Goal: Task Accomplishment & Management: Manage account settings

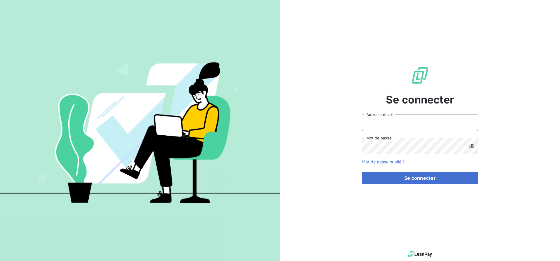
click at [398, 126] on input "Adresse email" at bounding box center [420, 122] width 117 height 16
type input "[EMAIL_ADDRESS][DOMAIN_NAME]"
click at [398, 184] on div "Se connecter [EMAIL_ADDRESS][DOMAIN_NAME] Adresse email Mot de passe Mot de pas…" at bounding box center [420, 124] width 117 height 249
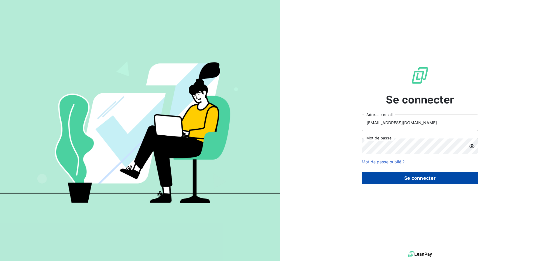
click at [401, 181] on button "Se connecter" at bounding box center [420, 178] width 117 height 12
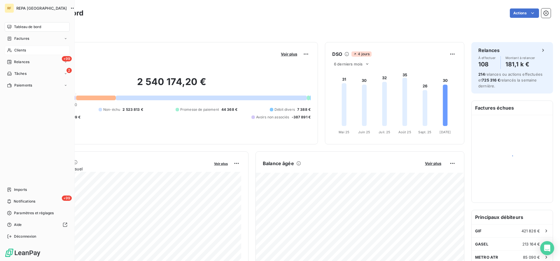
click at [16, 50] on span "Clients" at bounding box center [20, 50] width 12 height 5
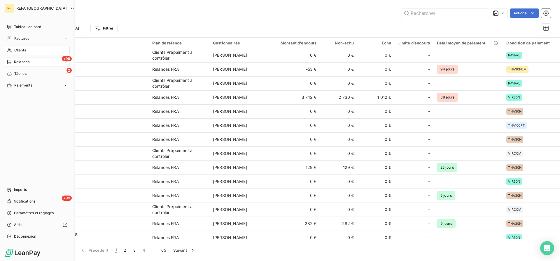
click at [13, 62] on div "Relances" at bounding box center [18, 61] width 22 height 5
click at [14, 63] on span "Relances" at bounding box center [21, 61] width 15 height 5
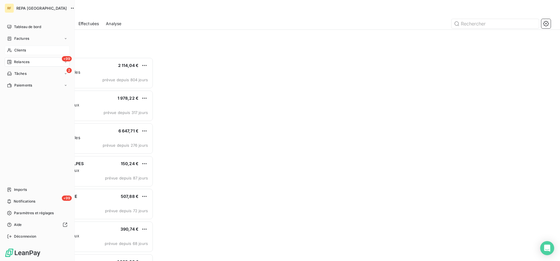
scroll to position [203, 125]
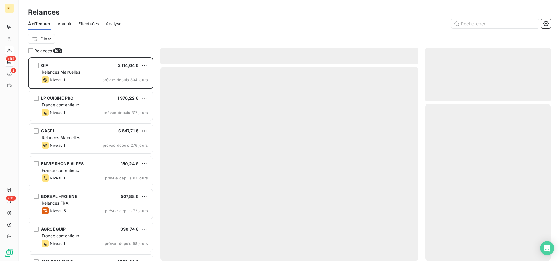
click at [220, 29] on div "À effectuer À venir Effectuées Analyse" at bounding box center [289, 24] width 541 height 12
click at [43, 24] on span "À effectuer" at bounding box center [39, 24] width 23 height 6
click at [43, 36] on html "RF +99 2 +99 Relances À effectuer À venir Effectuées Analyse Filtrer Relances 1…" at bounding box center [280, 130] width 560 height 261
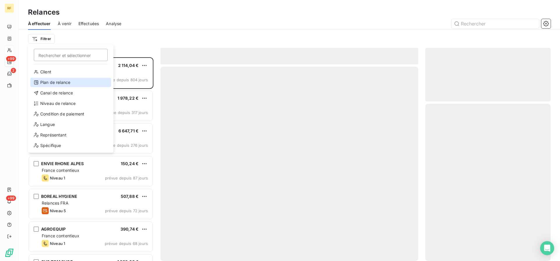
click at [88, 85] on div "Plan de relance" at bounding box center [70, 82] width 81 height 9
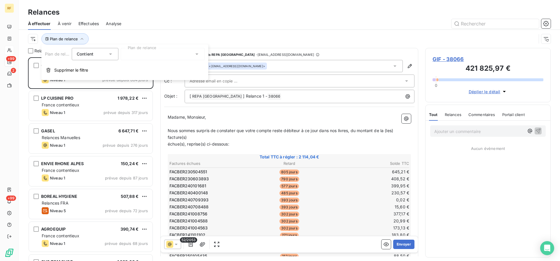
click at [187, 57] on div at bounding box center [163, 54] width 84 height 12
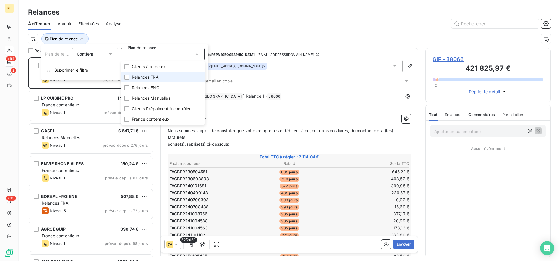
click at [183, 80] on li "Relances FRA" at bounding box center [163, 77] width 84 height 11
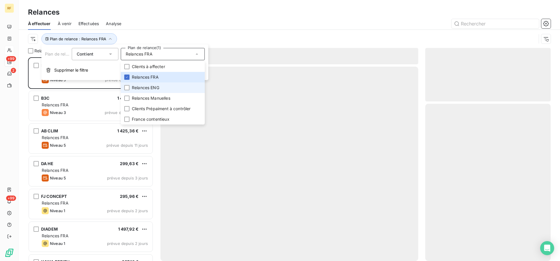
click at [179, 88] on li "Relances ENG" at bounding box center [163, 87] width 84 height 11
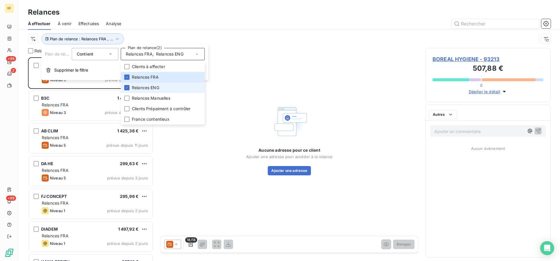
scroll to position [203, 125]
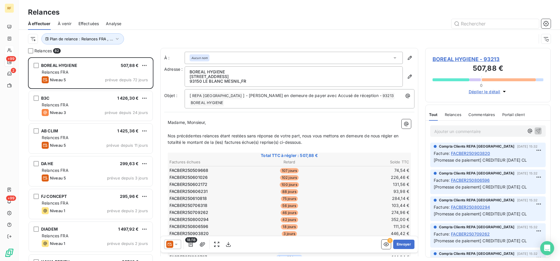
click at [215, 25] on div at bounding box center [339, 23] width 422 height 9
click at [34, 40] on html "RF +99 2 +99 Relances À effectuer À venir Effectuées Analyse Plan de relance : …" at bounding box center [280, 130] width 560 height 261
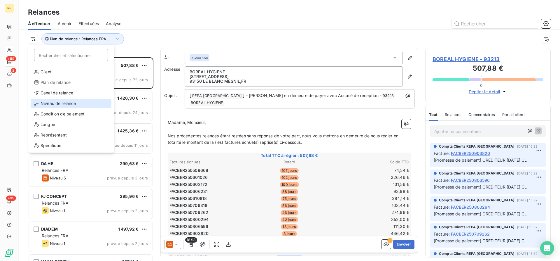
click at [56, 106] on div "Niveau de relance" at bounding box center [71, 103] width 81 height 9
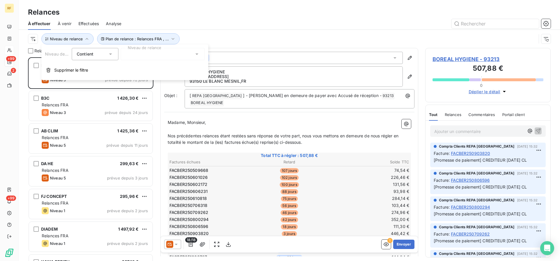
click at [178, 55] on div at bounding box center [163, 54] width 84 height 12
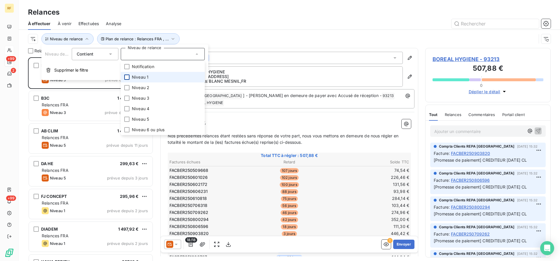
click at [128, 76] on div at bounding box center [126, 76] width 5 height 5
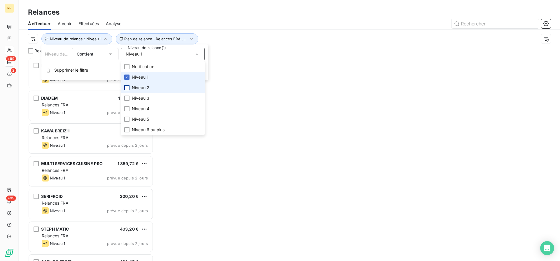
scroll to position [203, 125]
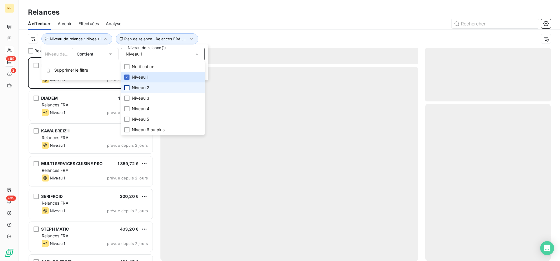
click at [126, 88] on div at bounding box center [126, 87] width 5 height 5
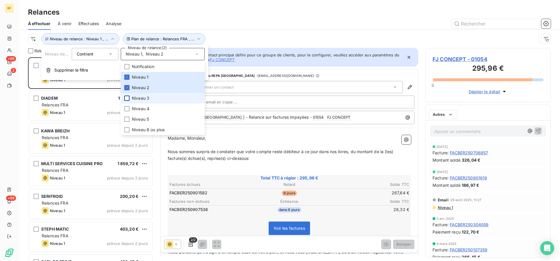
click at [125, 98] on div at bounding box center [126, 97] width 5 height 5
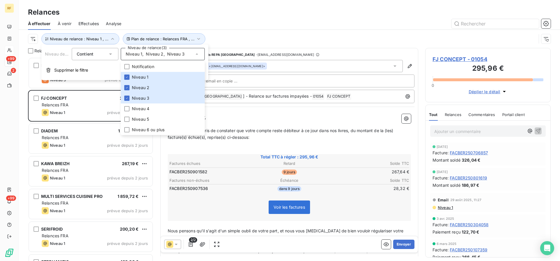
click at [271, 18] on div "À effectuer À venir Effectuées Analyse" at bounding box center [289, 24] width 541 height 12
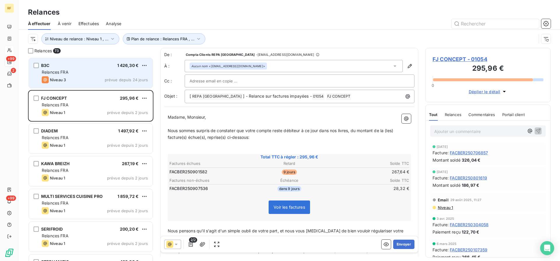
click at [105, 76] on div "Niveau 3 prévue depuis 24 jours" at bounding box center [95, 79] width 106 height 7
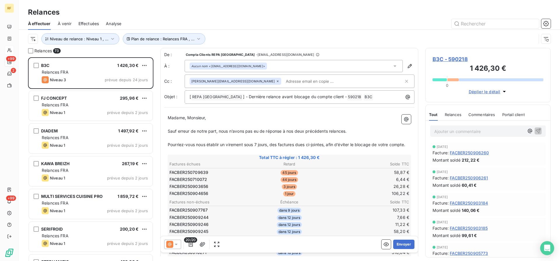
click at [352, 183] on td "26,28 €" at bounding box center [370, 186] width 80 height 6
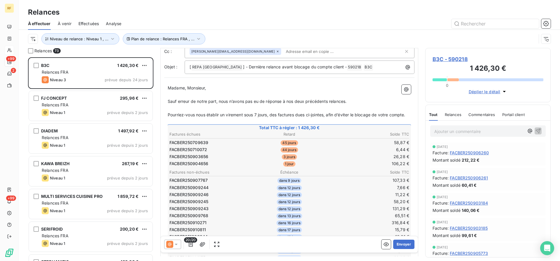
click at [185, 102] on span "Sauf erreur de notre part, nous n’avons pas eu de réponse à nos deux précédents…" at bounding box center [257, 101] width 179 height 5
click at [167, 99] on div "Madame, Monsieur, ﻿ Sauf erreur de notre part, nous n’avons pas eu de réponse à…" at bounding box center [289, 227] width 250 height 293
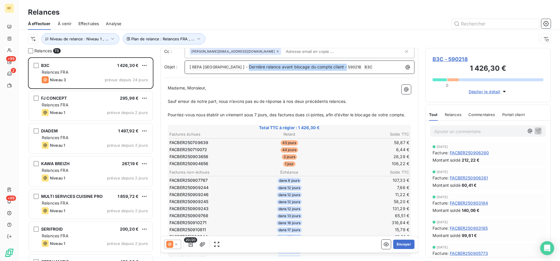
drag, startPoint x: 323, startPoint y: 67, endPoint x: 224, endPoint y: 62, distance: 99.0
click at [224, 62] on div "[ REPA FRANCE ﻿ ] - Dernière relance avant blocage du compte client - 590218 ﻿ …" at bounding box center [300, 66] width 230 height 13
click at [176, 93] on p "﻿" at bounding box center [289, 94] width 243 height 7
click at [168, 102] on span "Sauf erreur de notre part, nous n’avons pas eu de réponse à nos deux précédents…" at bounding box center [257, 101] width 179 height 5
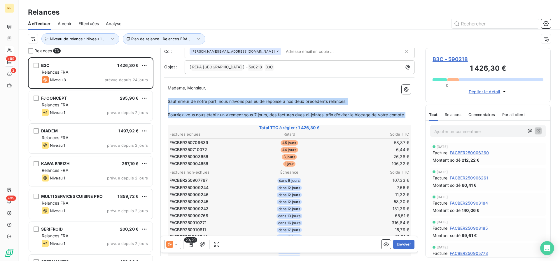
drag, startPoint x: 168, startPoint y: 101, endPoint x: 410, endPoint y: 114, distance: 241.9
click at [410, 114] on div "Madame, Monsieur, ﻿ Sauf erreur de notre part, nous n’avons pas eu de réponse à…" at bounding box center [289, 228] width 243 height 286
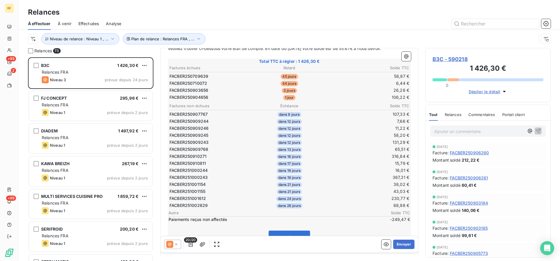
scroll to position [169, 0]
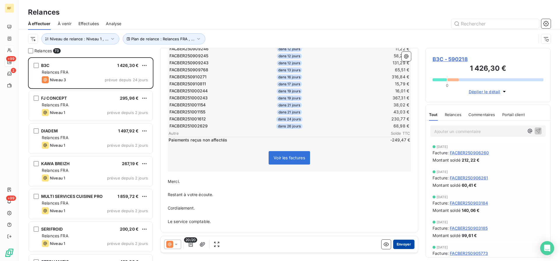
click at [403, 243] on button "Envoyer" at bounding box center [403, 243] width 21 height 9
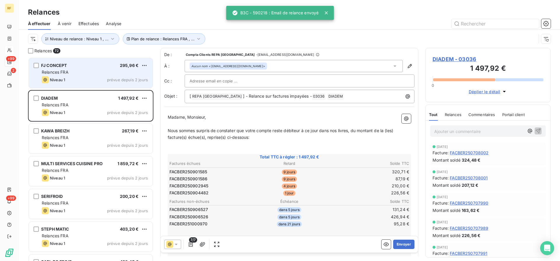
click at [102, 76] on div "Niveau 1 prévue depuis 2 jours" at bounding box center [95, 79] width 106 height 7
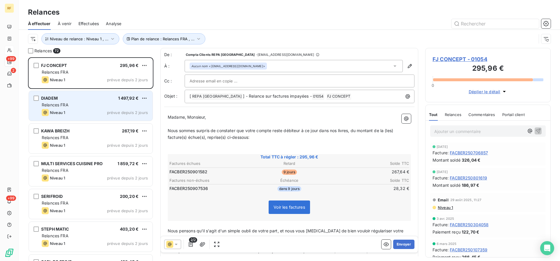
click at [75, 112] on div "Niveau 1 prévue depuis 2 jours" at bounding box center [95, 112] width 106 height 7
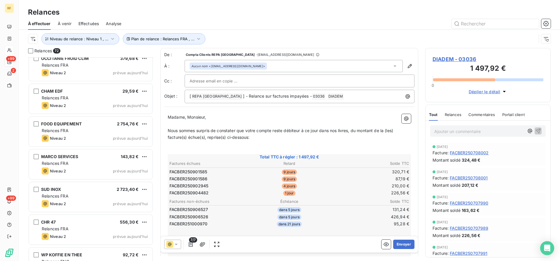
scroll to position [923, 0]
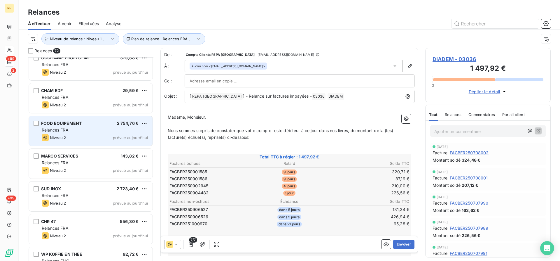
click at [83, 134] on div "FOOD EQUIPEMENT 2 754,76 € Relances FRA Niveau 2 prévue [DATE]" at bounding box center [91, 131] width 124 height 30
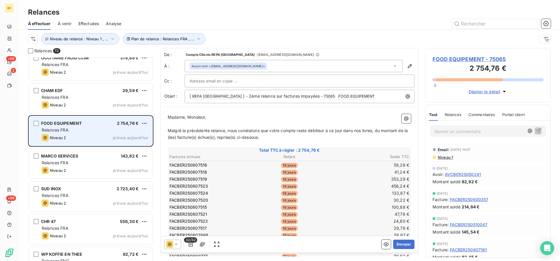
click at [83, 134] on div "FOOD EQUIPEMENT 2 754,76 € Relances FRA Niveau 2 prévue [DATE]" at bounding box center [91, 131] width 124 height 30
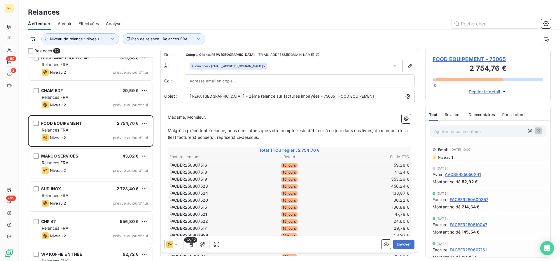
click at [328, 195] on td "16 jours" at bounding box center [289, 193] width 80 height 6
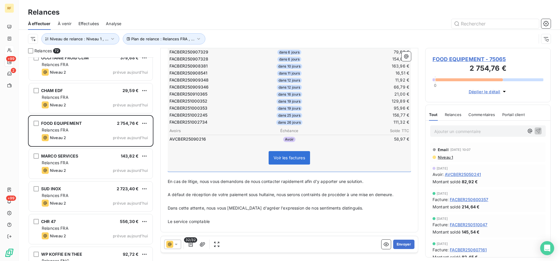
scroll to position [25, 0]
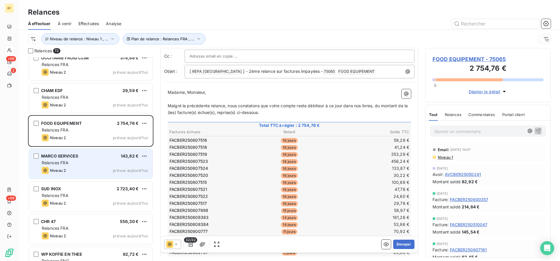
click at [97, 161] on div "Relances FRA" at bounding box center [95, 163] width 106 height 6
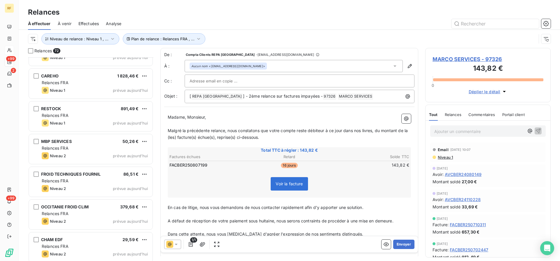
scroll to position [536, 0]
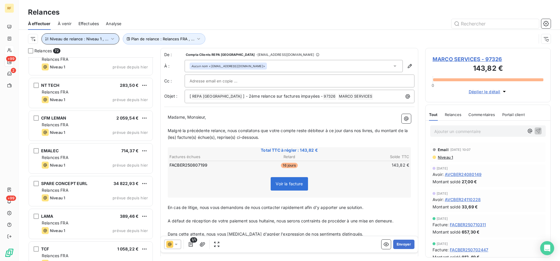
click at [97, 39] on span "Niveau de relance : Niveau 1 , ..." at bounding box center [79, 38] width 59 height 5
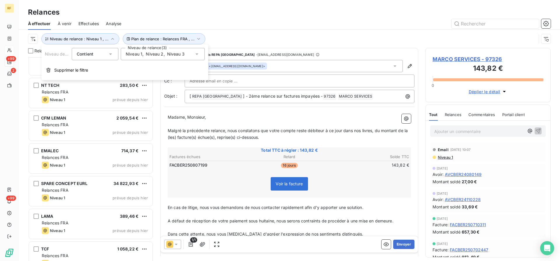
click at [186, 57] on div "Niveau 1 , Niveau 2 , Niveau 3" at bounding box center [163, 54] width 84 height 12
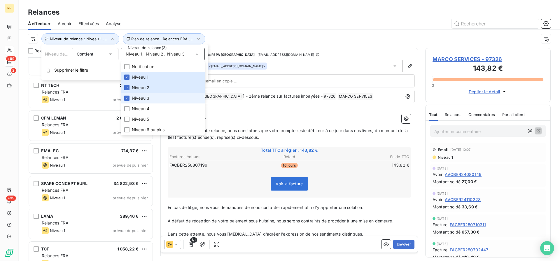
click at [149, 97] on span "Niveau 3" at bounding box center [141, 98] width 18 height 6
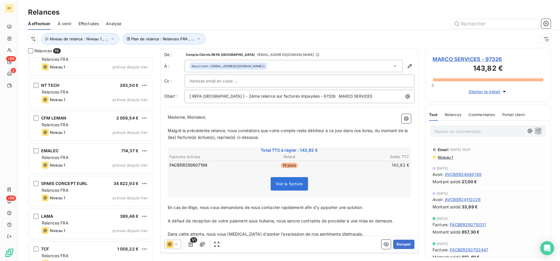
click at [266, 23] on div at bounding box center [339, 23] width 422 height 9
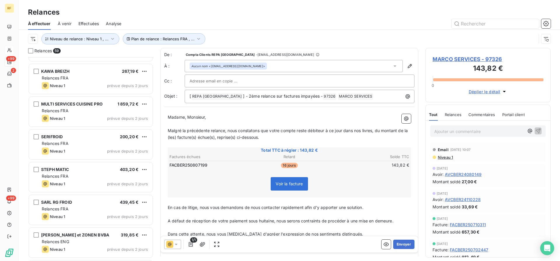
scroll to position [0, 0]
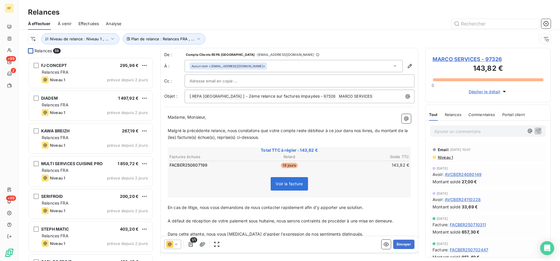
click at [32, 52] on div at bounding box center [30, 50] width 5 height 5
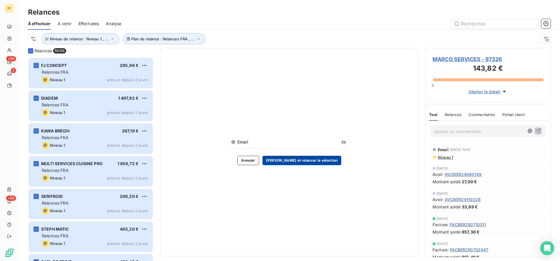
click at [293, 160] on button "[PERSON_NAME] et relancer la sélection" at bounding box center [302, 159] width 79 height 9
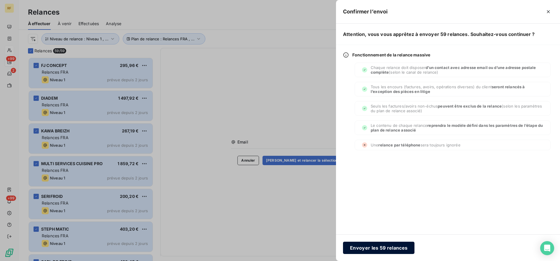
click at [357, 247] on button "Envoyer les 59 relances" at bounding box center [378, 247] width 71 height 12
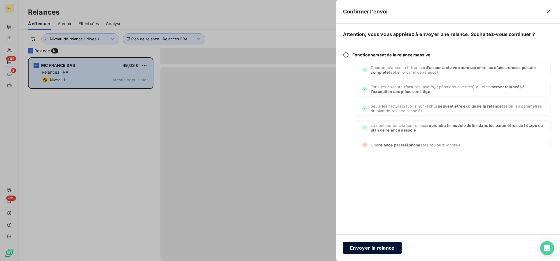
click at [371, 249] on button "Envoyer la relance" at bounding box center [372, 247] width 59 height 12
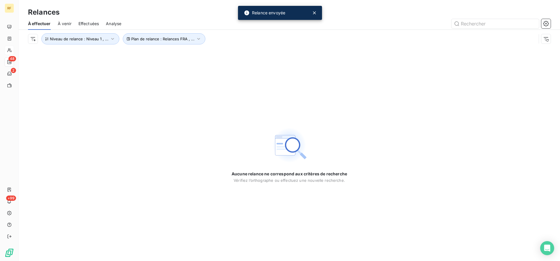
click at [314, 13] on icon at bounding box center [315, 13] width 6 height 6
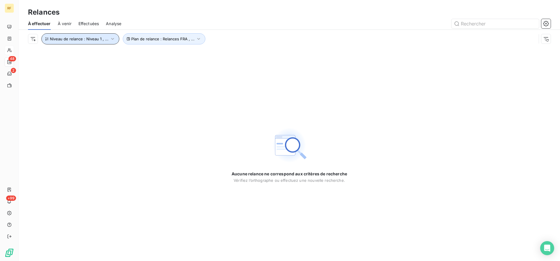
click at [110, 37] on icon "button" at bounding box center [113, 39] width 6 height 6
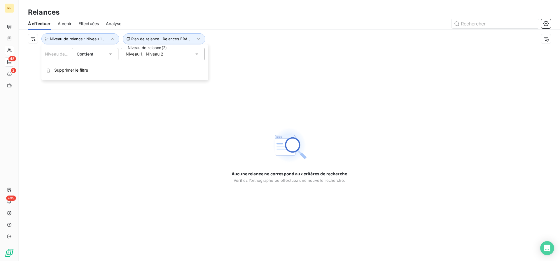
click at [172, 53] on div "Niveau 1 , Niveau 2" at bounding box center [163, 54] width 84 height 12
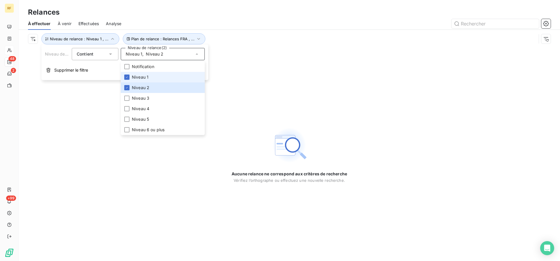
click at [136, 77] on span "Niveau 1" at bounding box center [140, 77] width 17 height 6
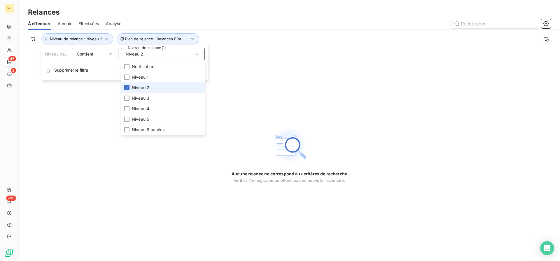
click at [137, 86] on span "Niveau 2" at bounding box center [141, 88] width 18 height 6
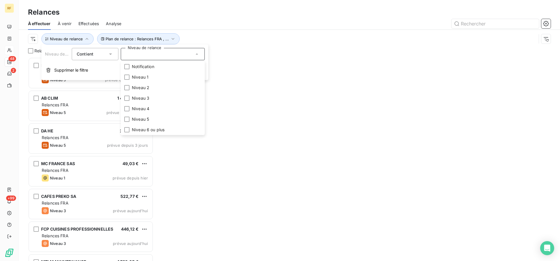
scroll to position [203, 125]
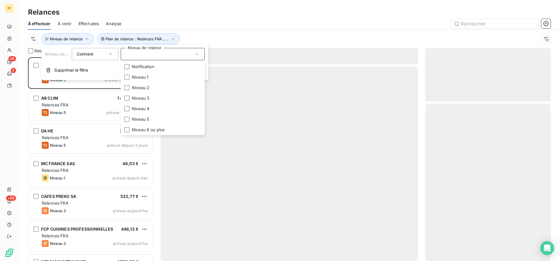
click at [211, 14] on div "Relances" at bounding box center [289, 12] width 541 height 11
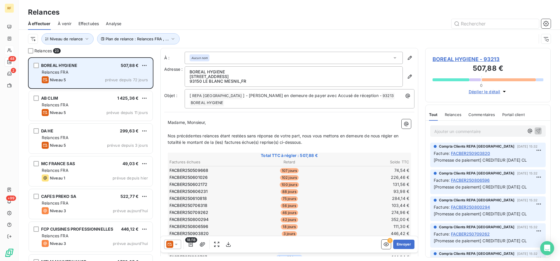
click at [64, 81] on span "Niveau 5" at bounding box center [58, 79] width 16 height 5
click at [107, 70] on div "Relances FRA" at bounding box center [95, 72] width 106 height 6
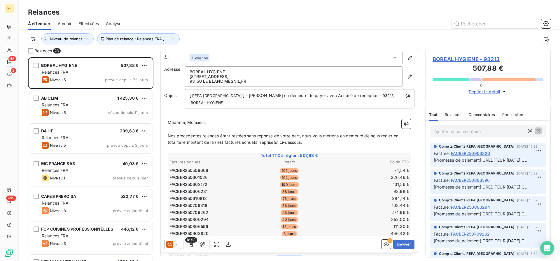
click at [179, 242] on div at bounding box center [172, 243] width 17 height 9
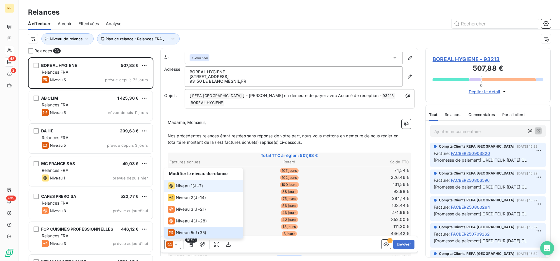
click at [179, 184] on span "Niveau 1" at bounding box center [184, 186] width 17 height 6
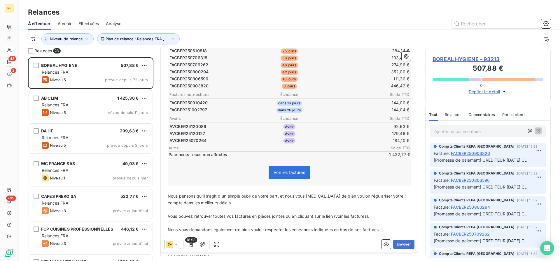
scroll to position [0, 0]
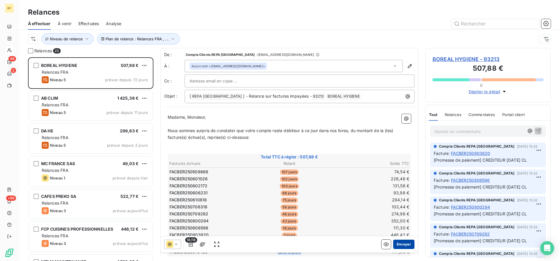
click at [400, 242] on button "Envoyer" at bounding box center [403, 243] width 21 height 9
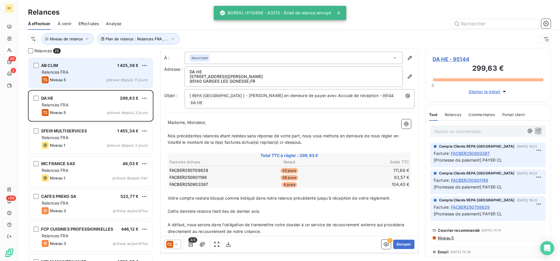
click at [104, 75] on div "AB CLIM 1 425,36 € Relances FRA Niveau 5 prévue depuis 11 jours" at bounding box center [91, 73] width 124 height 30
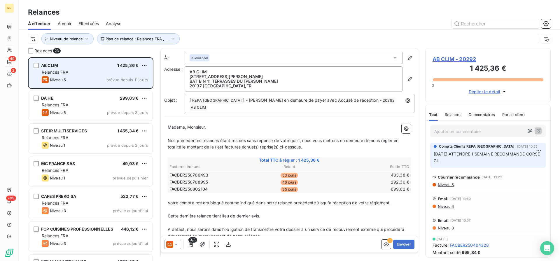
click at [104, 75] on div "Relances FRA" at bounding box center [95, 72] width 106 height 6
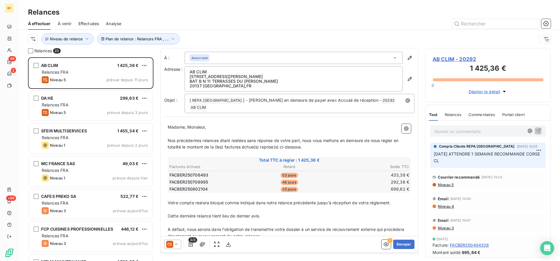
click at [444, 186] on span "Niveau 5" at bounding box center [445, 184] width 17 height 5
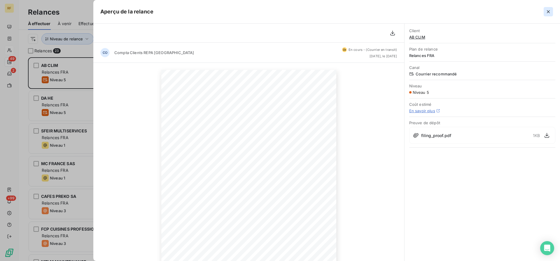
click at [546, 8] on button "button" at bounding box center [548, 11] width 9 height 9
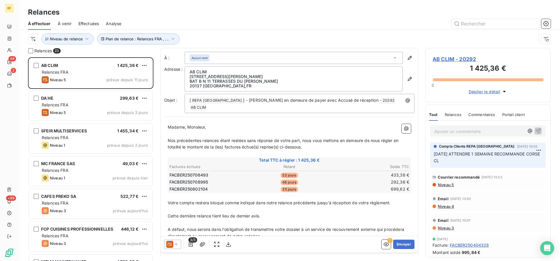
click at [462, 127] on div "Ajouter un commentaire ﻿" at bounding box center [479, 131] width 90 height 8
click at [460, 132] on p "Ajouter un commentaire ﻿" at bounding box center [479, 130] width 90 height 7
click at [510, 130] on p "[DATE] TEL MESSAGE REPONDEUR" at bounding box center [479, 130] width 90 height 7
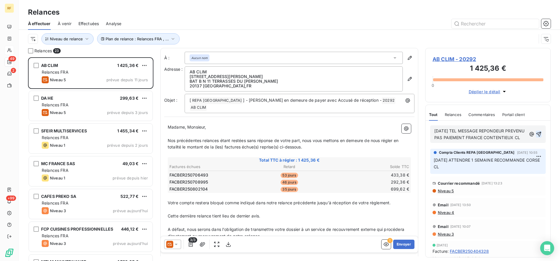
click at [536, 137] on icon "button" at bounding box center [539, 134] width 6 height 6
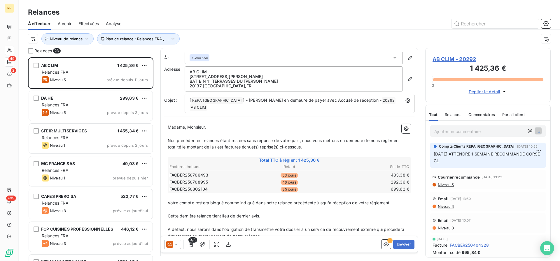
drag, startPoint x: 452, startPoint y: 112, endPoint x: 435, endPoint y: 117, distance: 18.0
click at [452, 112] on div "Relances" at bounding box center [453, 114] width 17 height 12
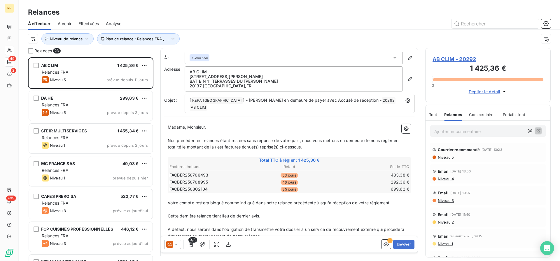
click at [436, 116] on span "Tout" at bounding box center [433, 114] width 8 height 5
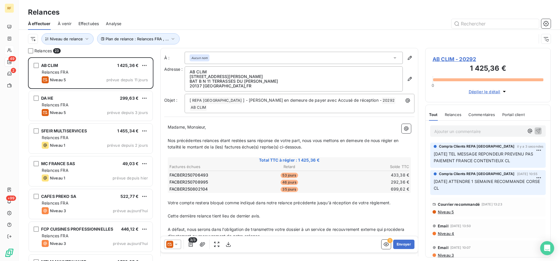
click at [455, 60] on span "AB CLIM - 20292" at bounding box center [488, 59] width 111 height 8
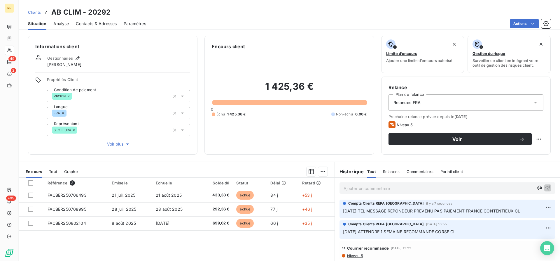
click at [413, 102] on span "Relances FRA" at bounding box center [407, 102] width 27 height 6
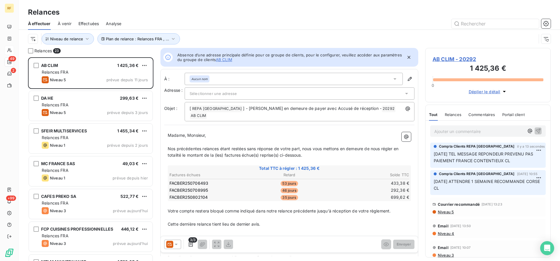
scroll to position [203, 125]
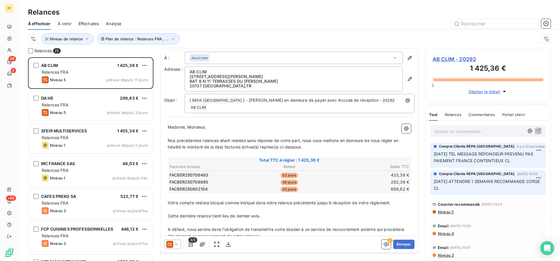
click at [470, 59] on span "AB CLIM - 20292" at bounding box center [488, 59] width 111 height 8
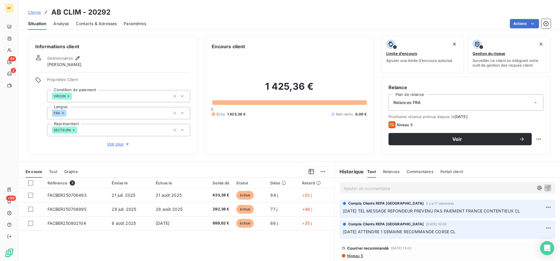
click at [421, 100] on span "Relances FRA" at bounding box center [407, 102] width 27 height 6
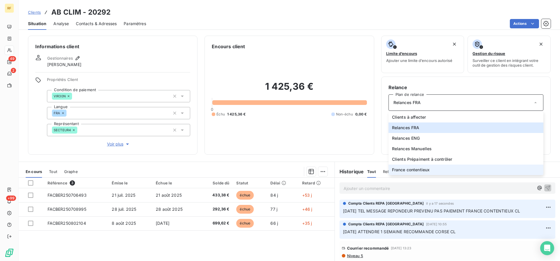
click at [420, 168] on span "France contentieux" at bounding box center [411, 170] width 38 height 6
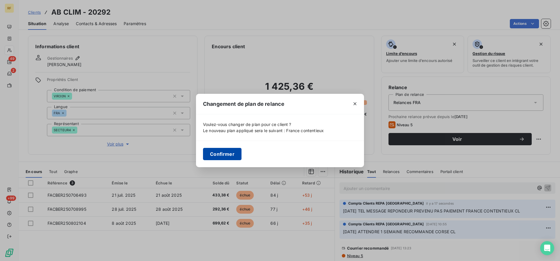
click at [223, 152] on button "Confirmer" at bounding box center [222, 154] width 39 height 12
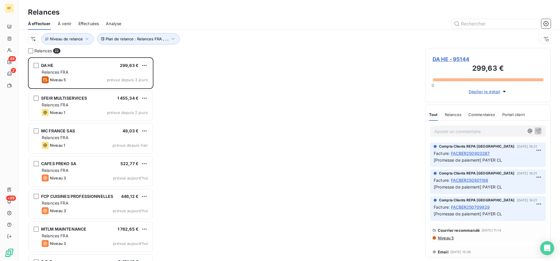
scroll to position [203, 125]
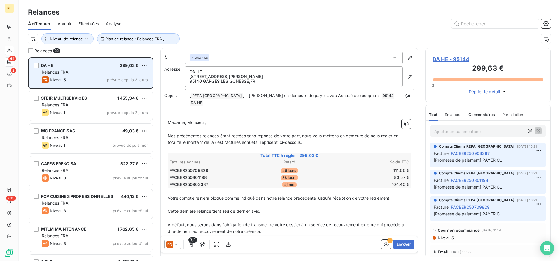
click at [81, 82] on div "Niveau 5 prévue depuis 3 jours" at bounding box center [95, 79] width 106 height 7
click at [98, 71] on div "Relances FRA" at bounding box center [95, 72] width 106 height 6
click at [88, 70] on div "Relances FRA" at bounding box center [95, 72] width 106 height 6
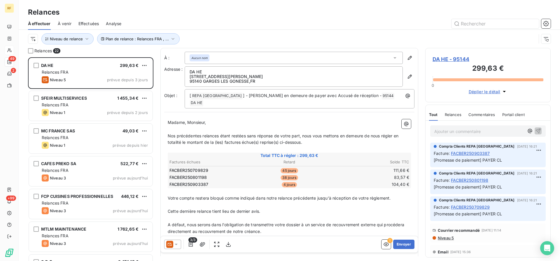
click at [457, 60] on span "DA HE - 95144" at bounding box center [488, 59] width 111 height 8
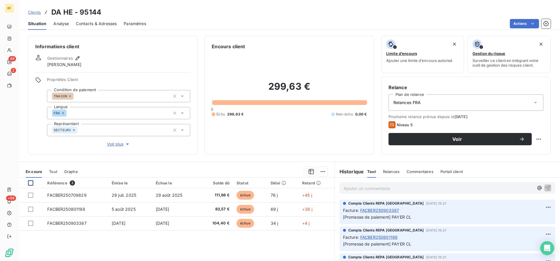
click at [30, 182] on div at bounding box center [30, 182] width 5 height 5
click at [324, 170] on html "RF 49 2 +99 Clients DA HE - 95144 Situation Analyse Contacts & Adresses Paramèt…" at bounding box center [280, 130] width 560 height 261
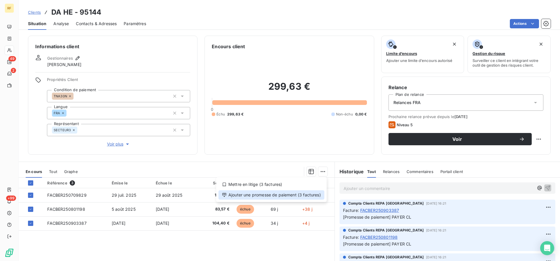
click at [297, 193] on div "Ajouter une promesse de paiement (3 factures)" at bounding box center [272, 194] width 106 height 9
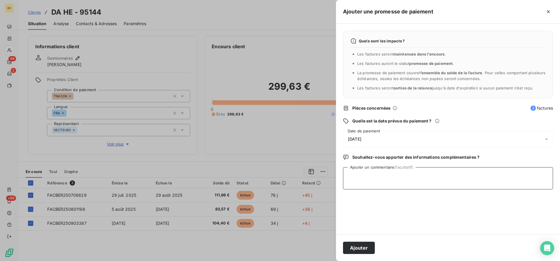
click at [418, 181] on textarea "Ajouter un commentaire (facultatif)" at bounding box center [448, 178] width 210 height 22
type textarea "PAYER CL"
click at [363, 246] on button "Ajouter" at bounding box center [359, 247] width 32 height 12
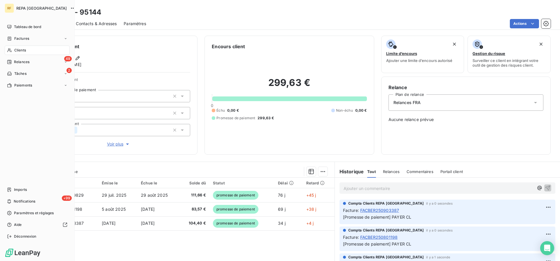
drag, startPoint x: 18, startPoint y: 62, endPoint x: 25, endPoint y: 67, distance: 8.3
click at [18, 62] on span "Relances" at bounding box center [21, 61] width 15 height 5
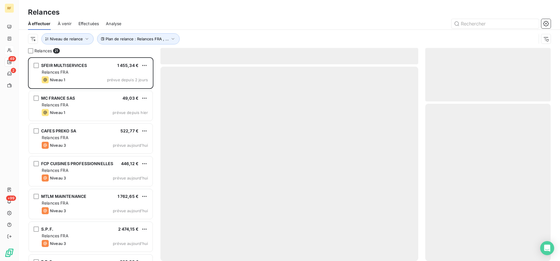
scroll to position [203, 125]
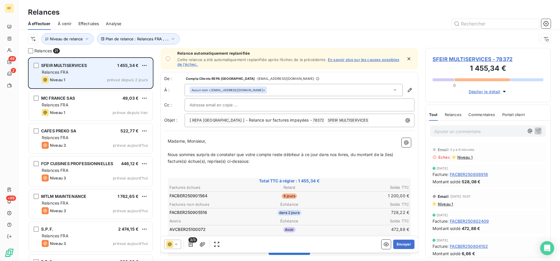
click at [74, 84] on div "SFEIR MULTISERVICES 1 455,34 € Relances FRA Niveau 1 prévue depuis 2 jours" at bounding box center [91, 73] width 124 height 30
click at [51, 64] on span "SFEIR MULTISERVICES" at bounding box center [64, 65] width 46 height 5
click at [87, 67] on span "SFEIR MULTISERVICES" at bounding box center [64, 65] width 46 height 5
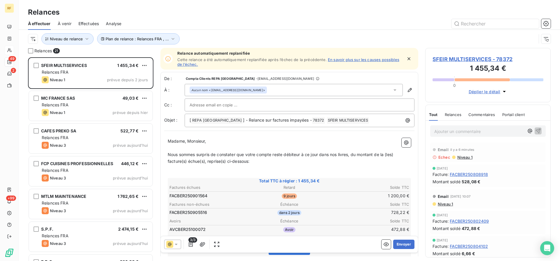
click at [463, 61] on span "SFEIR MULTISERVICES - 78372" at bounding box center [488, 59] width 111 height 8
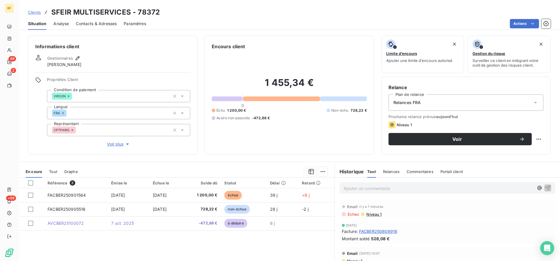
click at [27, 182] on th at bounding box center [31, 182] width 25 height 11
click at [29, 183] on div at bounding box center [30, 182] width 5 height 5
click at [324, 170] on html "RF 49 2 +99 Clients SFEIR MULTISERVICES - 78372 Situation Analyse Contacts & Ad…" at bounding box center [280, 130] width 560 height 261
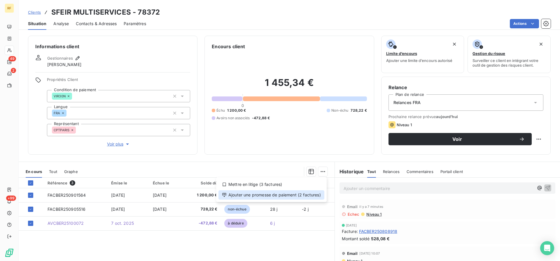
click at [266, 195] on div "Ajouter une promesse de paiement (2 factures)" at bounding box center [272, 194] width 106 height 9
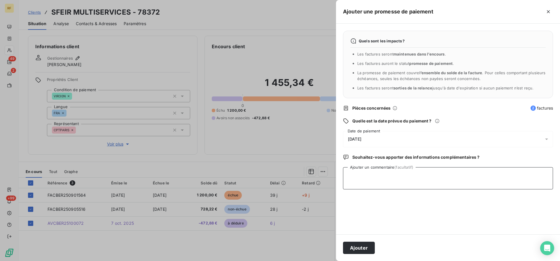
click at [376, 184] on textarea "Ajouter un commentaire (facultatif)" at bounding box center [448, 178] width 210 height 22
type textarea "PAYER CL"
click at [359, 248] on button "Ajouter" at bounding box center [359, 247] width 32 height 12
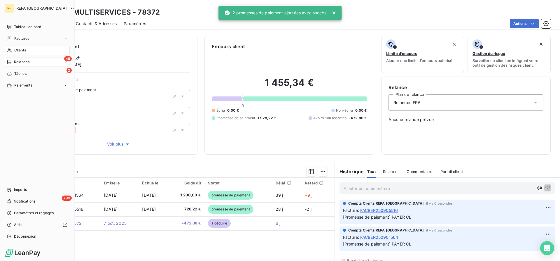
click at [20, 63] on span "Relances" at bounding box center [21, 61] width 15 height 5
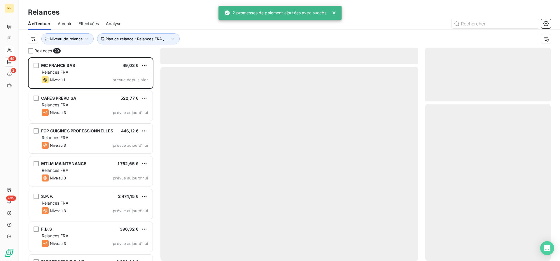
scroll to position [203, 125]
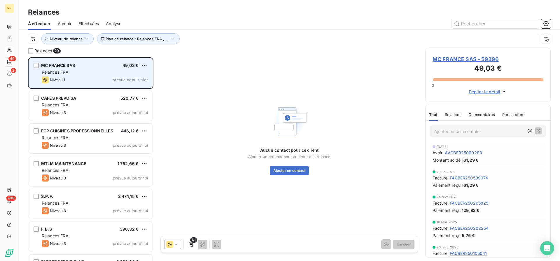
click at [82, 80] on div "Niveau 1 prévue depuis hier" at bounding box center [95, 79] width 106 height 7
click at [82, 79] on div "Niveau 1 prévue depuis hier" at bounding box center [95, 79] width 106 height 7
click at [91, 71] on div "Relances FRA" at bounding box center [95, 72] width 106 height 6
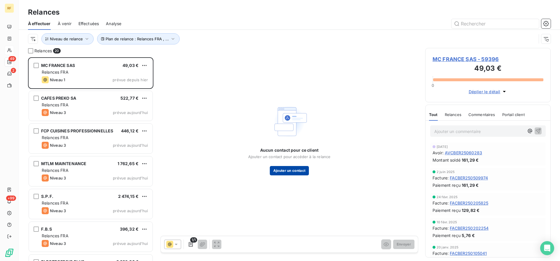
click at [289, 169] on button "Ajouter un contact" at bounding box center [289, 170] width 39 height 9
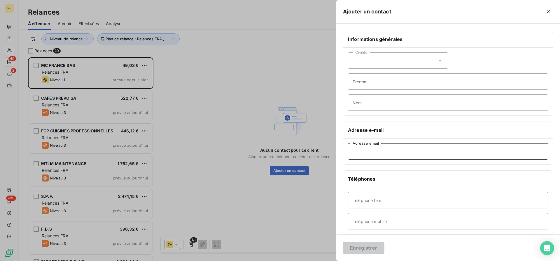
click at [367, 154] on input "Adresse email" at bounding box center [448, 151] width 200 height 16
paste input "[EMAIL_ADDRESS][DOMAIN_NAME]"
type input "[EMAIL_ADDRESS][DOMAIN_NAME]"
click at [374, 248] on button "Enregistrer" at bounding box center [363, 247] width 41 height 12
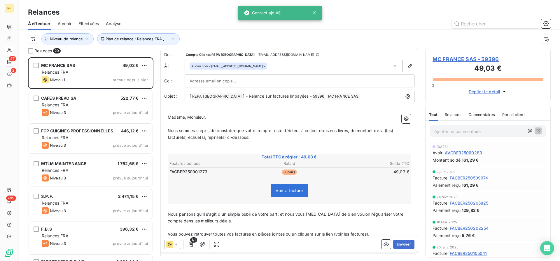
click at [458, 59] on span "MC FRANCE SAS - 59396" at bounding box center [488, 59] width 111 height 8
click at [443, 58] on span "MC FRANCE SAS - 59396" at bounding box center [488, 59] width 111 height 8
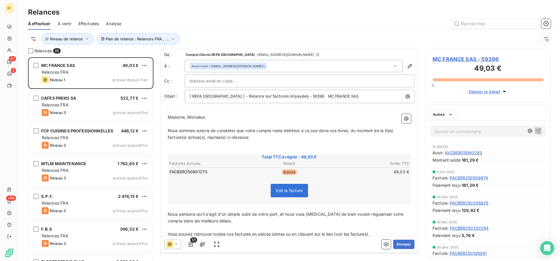
scroll to position [203, 125]
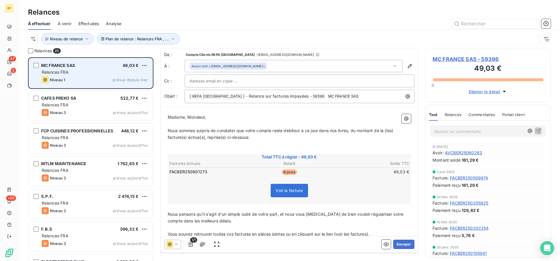
click at [96, 71] on div "Relances FRA" at bounding box center [95, 72] width 106 height 6
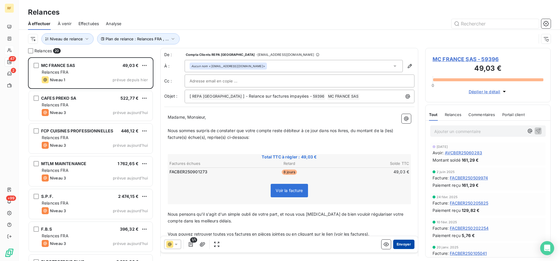
click at [401, 244] on button "Envoyer" at bounding box center [403, 243] width 21 height 9
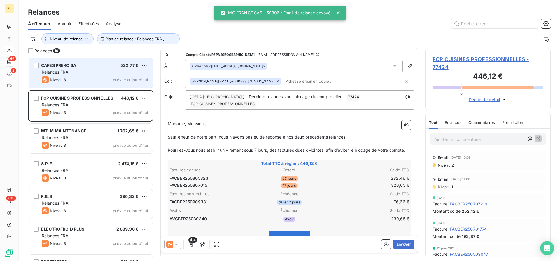
click at [82, 71] on div "Relances FRA" at bounding box center [95, 72] width 106 height 6
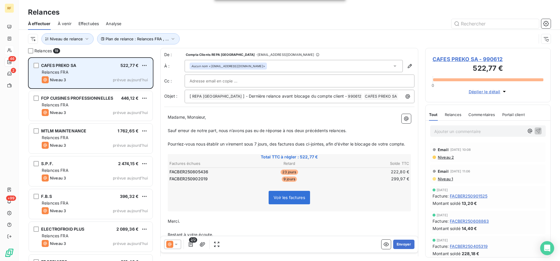
click at [82, 71] on div "Relances FRA" at bounding box center [95, 72] width 106 height 6
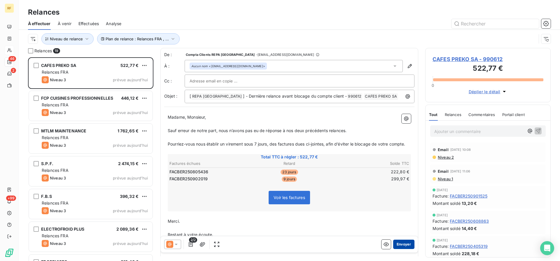
click at [406, 244] on button "Envoyer" at bounding box center [403, 243] width 21 height 9
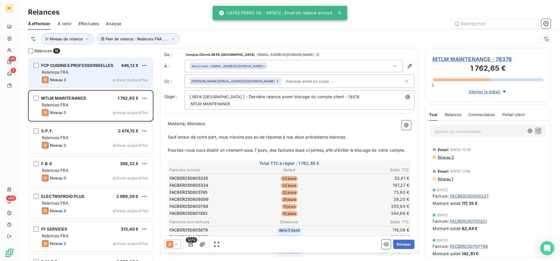
click at [93, 74] on div "Relances FRA" at bounding box center [95, 72] width 106 height 6
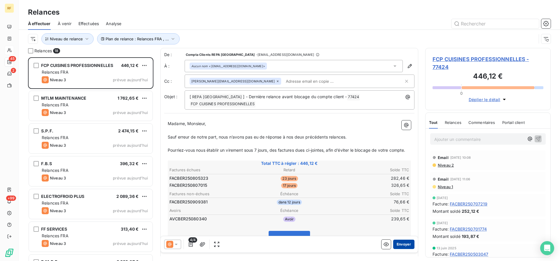
click at [403, 242] on button "Envoyer" at bounding box center [403, 243] width 21 height 9
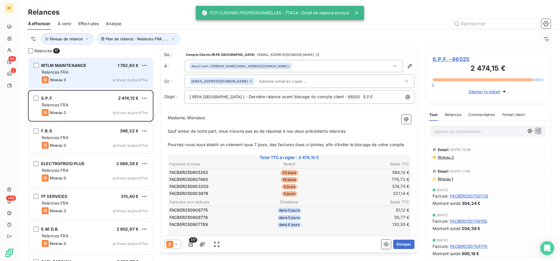
click at [80, 75] on div "MTLM MAINTENANCE 1 762,65 € Relances FRA Niveau 3 prévue [DATE]" at bounding box center [91, 73] width 124 height 30
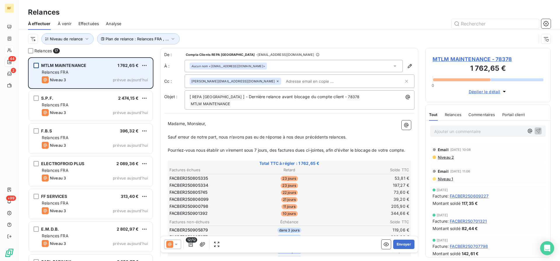
click at [38, 66] on div "grid" at bounding box center [36, 65] width 5 height 5
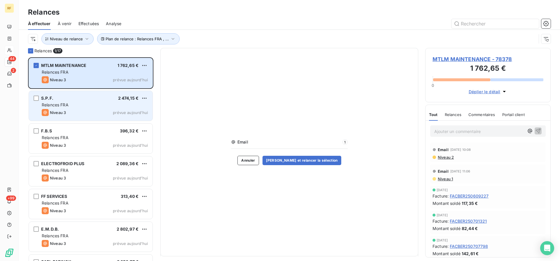
click at [58, 99] on div "S.P.F. 2 474,15 €" at bounding box center [95, 97] width 106 height 5
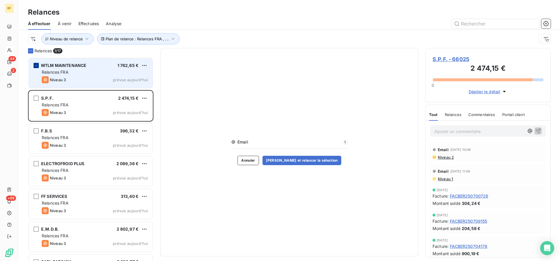
click at [35, 64] on icon "grid" at bounding box center [36, 66] width 4 height 4
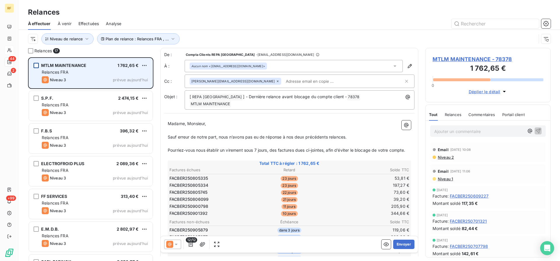
click at [71, 73] on div "Relances FRA" at bounding box center [95, 72] width 106 height 6
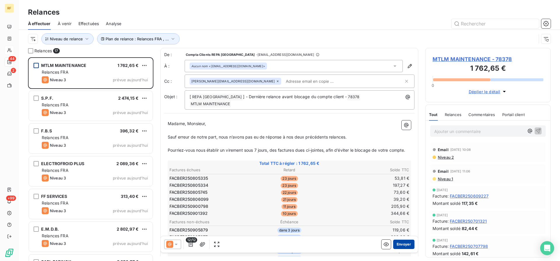
click at [401, 244] on button "Envoyer" at bounding box center [403, 243] width 21 height 9
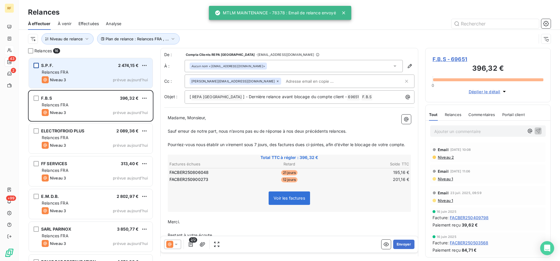
click at [71, 74] on div "Relances FRA" at bounding box center [95, 72] width 106 height 6
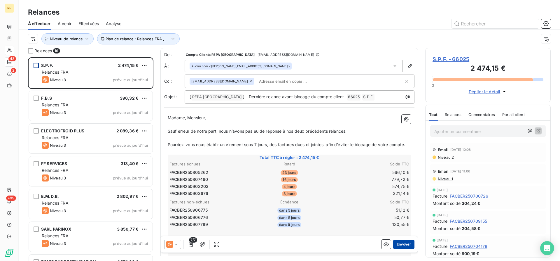
click at [405, 244] on button "Envoyer" at bounding box center [403, 243] width 21 height 9
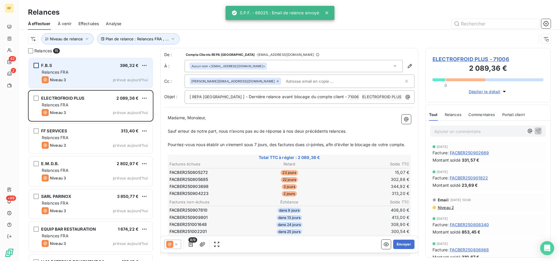
click at [79, 78] on div "Niveau 3 prévue aujourd’hui" at bounding box center [95, 79] width 106 height 7
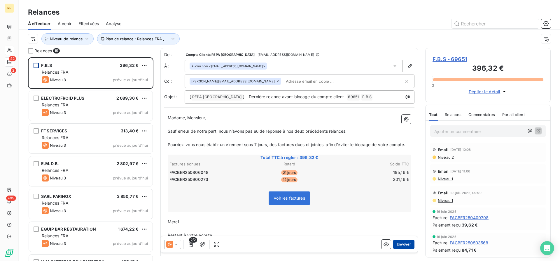
click at [412, 243] on button "Envoyer" at bounding box center [403, 243] width 21 height 9
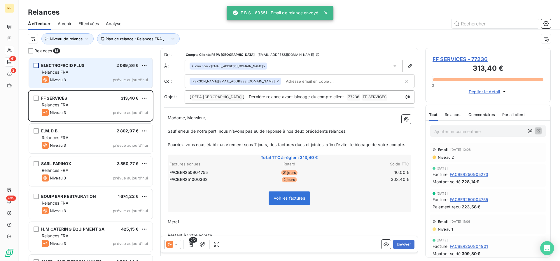
click at [81, 74] on div "Relances FRA" at bounding box center [95, 72] width 106 height 6
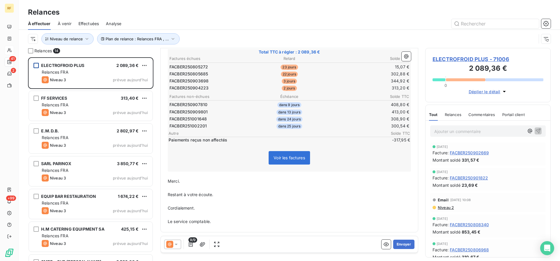
scroll to position [16, 0]
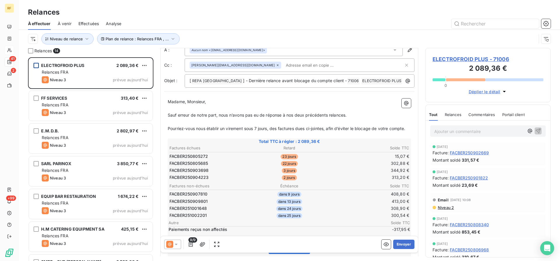
click at [82, 66] on span "ELECTROFROID PLUS" at bounding box center [62, 65] width 43 height 5
click at [110, 73] on div "Relances FRA" at bounding box center [95, 72] width 106 height 6
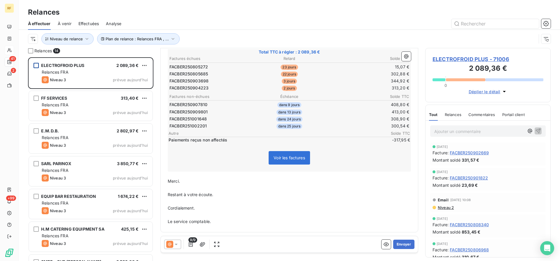
scroll to position [0, 0]
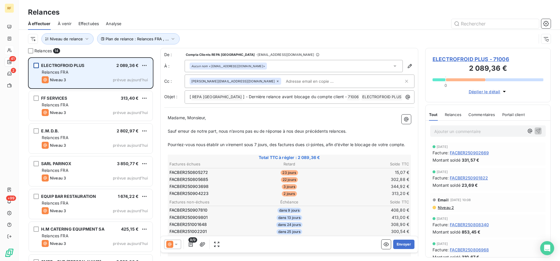
click at [85, 71] on div "Relances FRA" at bounding box center [95, 72] width 106 height 6
click at [91, 68] on div "ELECTROFROID PLUS 2 089,36 € Relances FRA Niveau 3 prévue [DATE]" at bounding box center [91, 73] width 124 height 30
click at [122, 67] on span "2 089,36 €" at bounding box center [127, 65] width 22 height 5
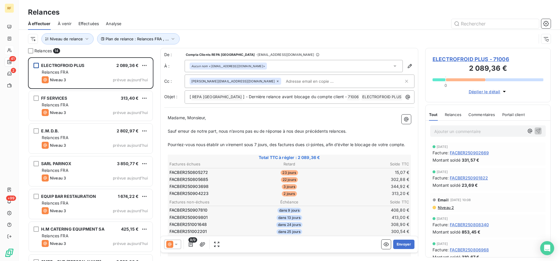
click at [353, 185] on td "344,92 €" at bounding box center [370, 186] width 80 height 6
click at [468, 58] on span "ELECTROFROID PLUS - 71006" at bounding box center [488, 59] width 111 height 8
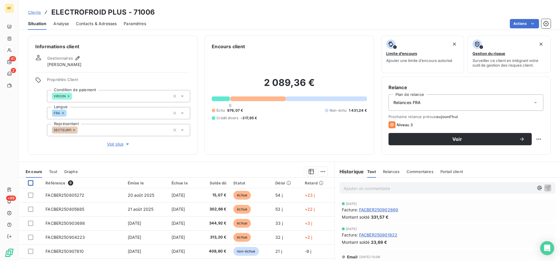
click at [32, 182] on div at bounding box center [30, 182] width 5 height 5
click at [30, 185] on div at bounding box center [30, 182] width 5 height 5
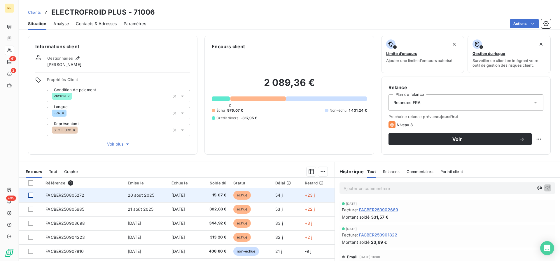
click at [32, 195] on div at bounding box center [30, 194] width 5 height 5
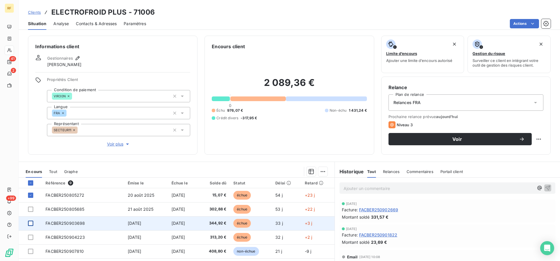
drag, startPoint x: 30, startPoint y: 207, endPoint x: 30, endPoint y: 223, distance: 16.3
click at [30, 209] on div at bounding box center [30, 208] width 5 height 5
click at [30, 223] on div at bounding box center [30, 222] width 5 height 5
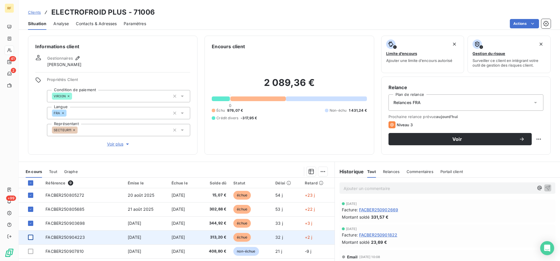
click at [30, 235] on div at bounding box center [30, 236] width 5 height 5
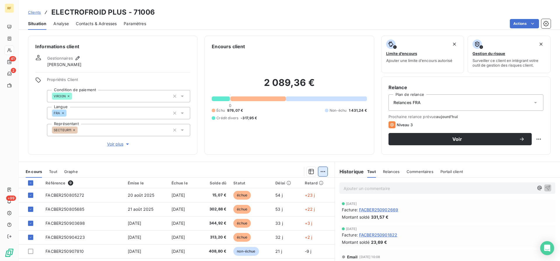
click at [320, 171] on html "RF 41 2 +99 Clients ELECTROFROID PLUS - 71006 Situation Analyse Contacts & Adre…" at bounding box center [280, 130] width 560 height 261
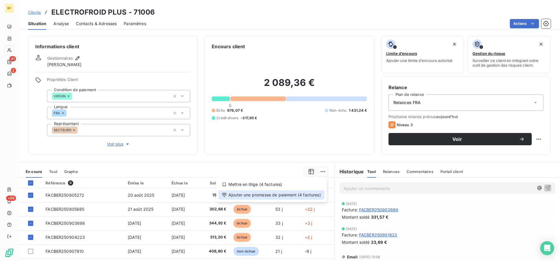
click at [309, 190] on div "Ajouter une promesse de paiement (4 factures)" at bounding box center [272, 194] width 106 height 9
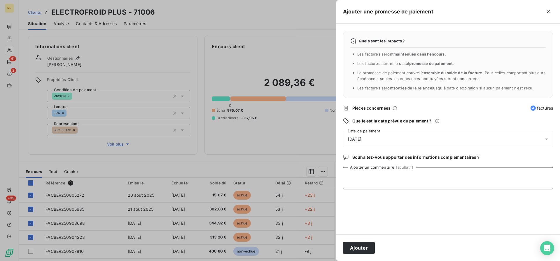
click at [384, 183] on textarea "Ajouter un commentaire (facultatif)" at bounding box center [448, 178] width 210 height 22
type textarea "PAYER CL"
click at [362, 249] on button "Ajouter" at bounding box center [359, 247] width 32 height 12
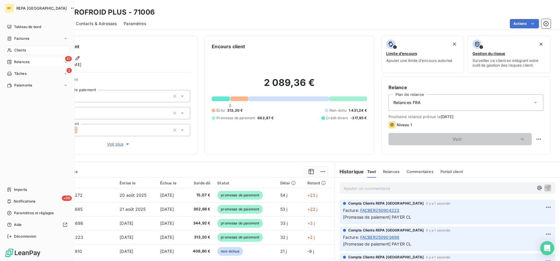
click at [28, 63] on span "Relances" at bounding box center [21, 61] width 15 height 5
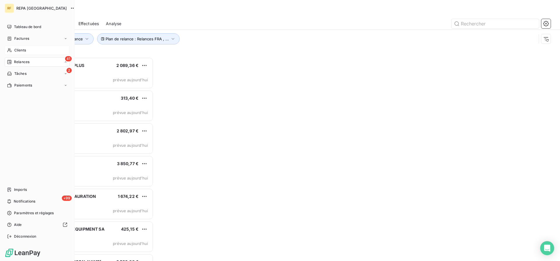
scroll to position [203, 125]
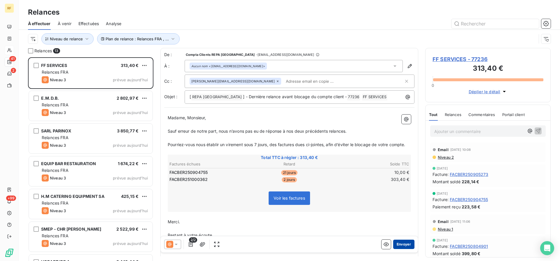
click at [402, 242] on button "Envoyer" at bounding box center [403, 243] width 21 height 9
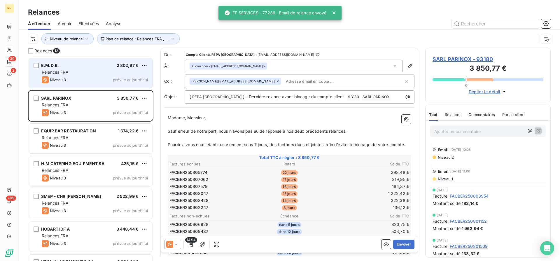
click at [88, 77] on div "Niveau 3 prévue aujourd’hui" at bounding box center [95, 79] width 106 height 7
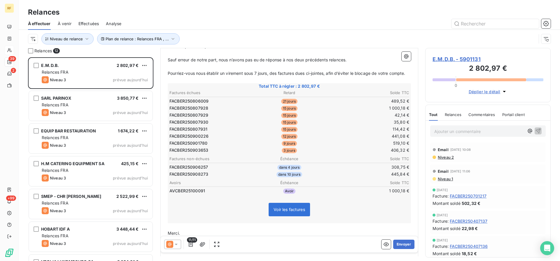
scroll to position [60, 0]
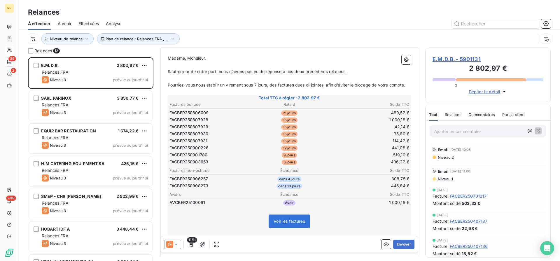
click at [464, 61] on span "E.M.D.B. - 5901131" at bounding box center [488, 59] width 111 height 8
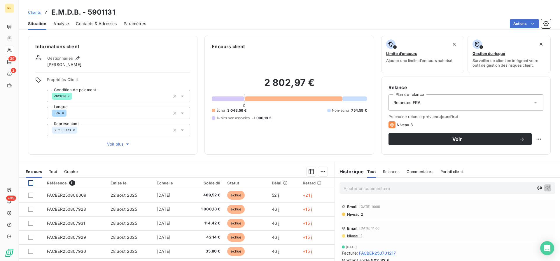
click at [31, 181] on div at bounding box center [30, 182] width 5 height 5
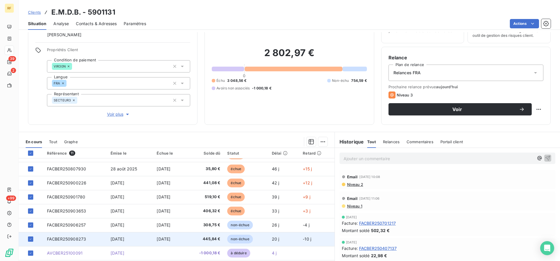
scroll to position [47, 0]
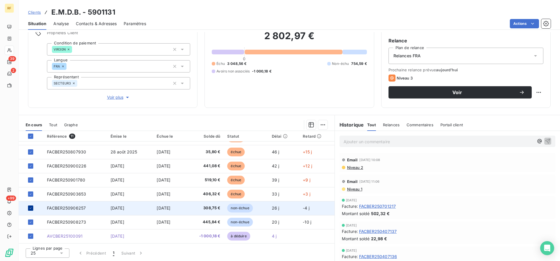
click at [29, 209] on icon at bounding box center [31, 208] width 4 height 4
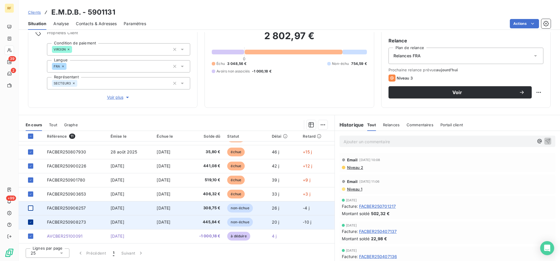
click at [32, 221] on icon at bounding box center [31, 222] width 4 height 4
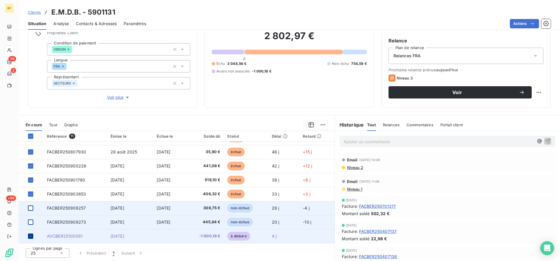
click at [28, 235] on div at bounding box center [30, 235] width 5 height 5
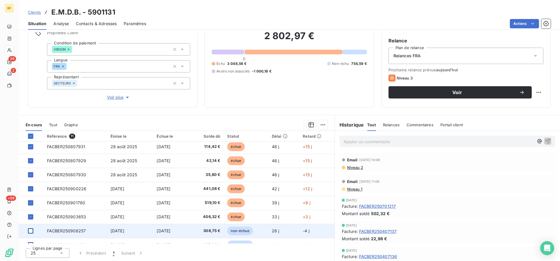
scroll to position [53, 0]
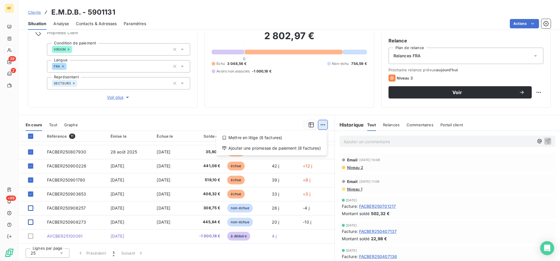
click at [322, 124] on html "RF 39 2 +99 Clients E.M.D.B. - 5901131 Situation Analyse Contacts & Adresses Pa…" at bounding box center [280, 130] width 560 height 261
click at [313, 146] on div "Ajouter une promesse de paiement (8 factures)" at bounding box center [272, 147] width 106 height 9
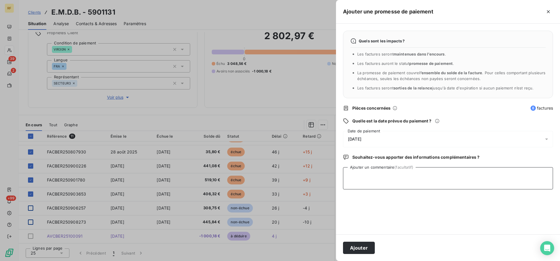
click at [393, 182] on textarea "Ajouter un commentaire (facultatif)" at bounding box center [448, 178] width 210 height 22
type textarea "PAYER CL"
click at [352, 251] on button "Ajouter" at bounding box center [359, 247] width 32 height 12
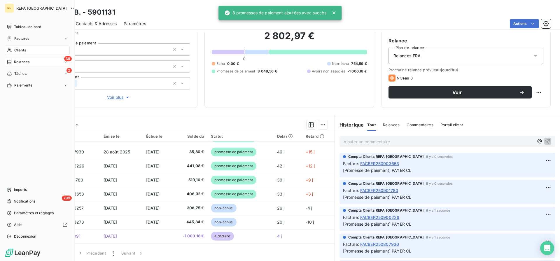
click at [15, 62] on div "Relances" at bounding box center [18, 61] width 22 height 5
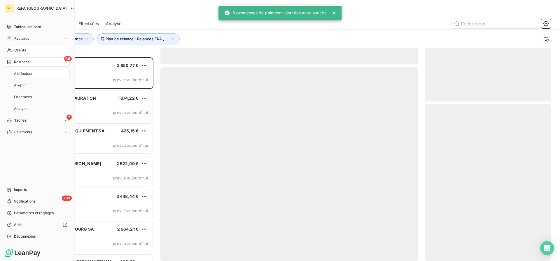
scroll to position [203, 125]
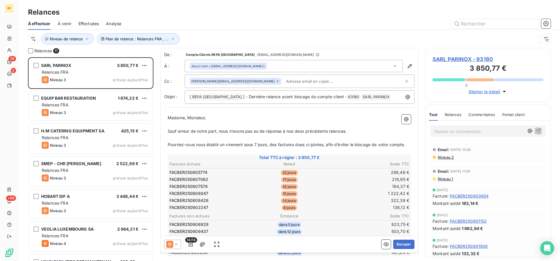
click at [356, 190] on td "1 222,42 €" at bounding box center [370, 193] width 80 height 6
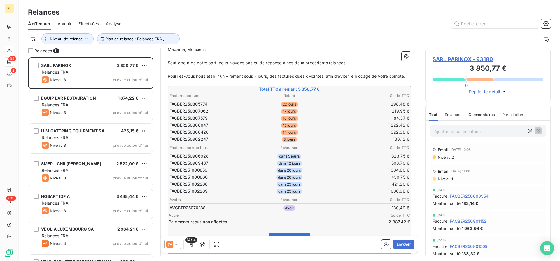
scroll to position [61, 0]
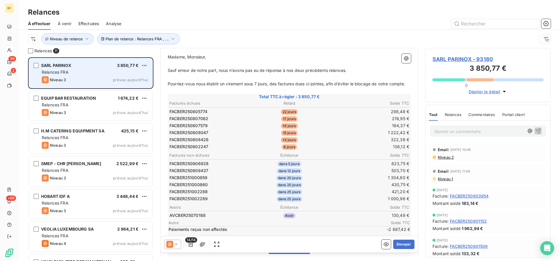
click at [123, 80] on span "prévue aujourd’hui" at bounding box center [130, 79] width 35 height 5
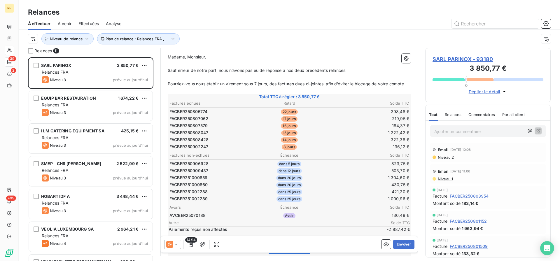
scroll to position [0, 0]
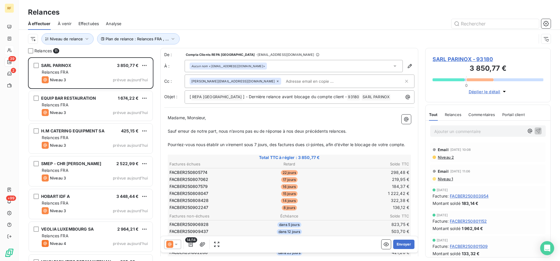
click at [187, 127] on p "﻿" at bounding box center [289, 124] width 243 height 7
drag, startPoint x: 325, startPoint y: 97, endPoint x: 318, endPoint y: 99, distance: 7.4
click at [318, 99] on p "[ REPA FRANCE ﻿ ] - Dernière relance avant blocage du compte client - 93180 ﻿ S…" at bounding box center [301, 96] width 223 height 7
click at [325, 98] on span "] - Dernière relance avant blocage du compte client -" at bounding box center [295, 96] width 104 height 5
drag, startPoint x: 323, startPoint y: 98, endPoint x: 223, endPoint y: 92, distance: 100.2
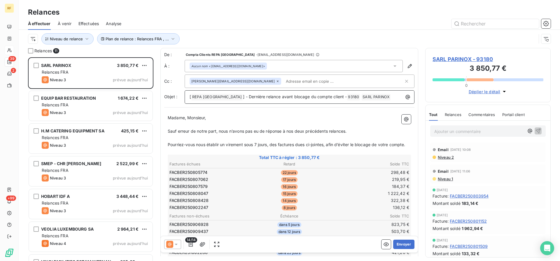
click at [223, 92] on div "[ REPA FRANCE ﻿ ] - Dernière relance avant blocage du compte client - 93180 ﻿ S…" at bounding box center [300, 96] width 226 height 8
click at [167, 130] on div "Madame, Monsieur, ﻿ Sauf erreur de notre part, nous n’avons pas eu de réponse à…" at bounding box center [289, 244] width 250 height 267
click at [168, 130] on div "Madame, Monsieur, ﻿ Sauf erreur de notre part, nous n’avons pas eu de réponse à…" at bounding box center [289, 244] width 250 height 267
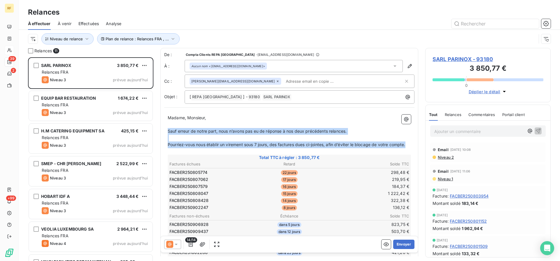
drag, startPoint x: 168, startPoint y: 131, endPoint x: 410, endPoint y: 144, distance: 242.8
click at [410, 144] on div "Madame, Monsieur, ﻿ Sauf erreur de notre part, nous n’avons pas eu de réponse à…" at bounding box center [289, 244] width 243 height 260
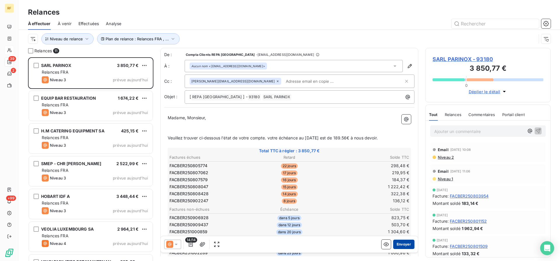
click at [408, 244] on button "Envoyer" at bounding box center [403, 243] width 21 height 9
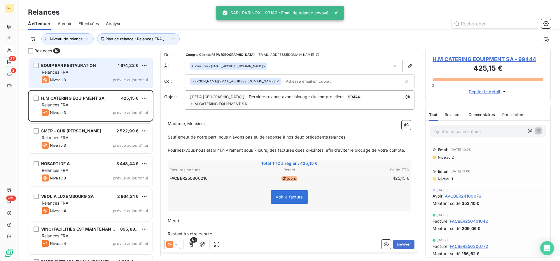
click at [86, 75] on div "EQUIP BAR RESTAURATION 1 674,22 € Relances FRA Niveau 3 prévue [DATE]" at bounding box center [91, 73] width 124 height 30
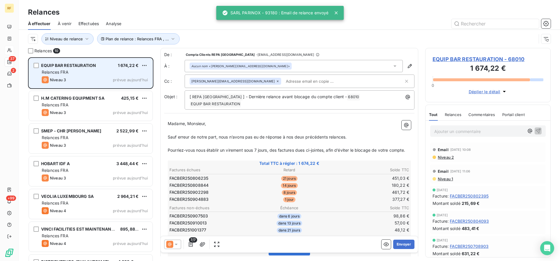
click at [86, 75] on div "EQUIP BAR RESTAURATION 1 674,22 € Relances FRA Niveau 3 prévue [DATE]" at bounding box center [91, 73] width 124 height 30
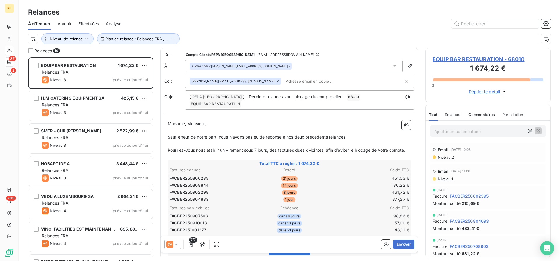
click at [359, 212] on td "98,86 €" at bounding box center [370, 215] width 80 height 6
click at [446, 57] on span "EQUIP BAR RESTAURATION - 68010" at bounding box center [488, 59] width 111 height 8
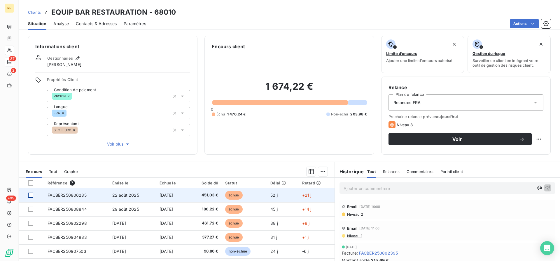
click at [30, 197] on div at bounding box center [30, 194] width 5 height 5
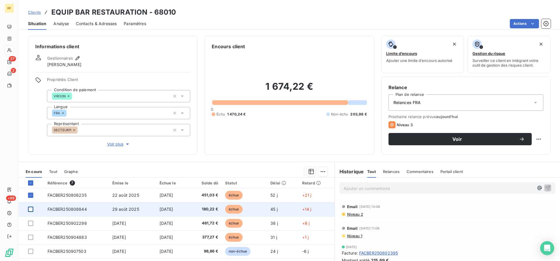
click at [31, 207] on div at bounding box center [30, 208] width 5 height 5
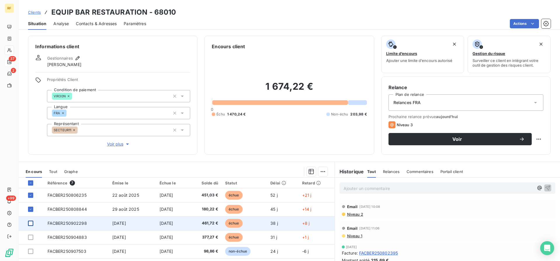
click at [30, 223] on div at bounding box center [30, 222] width 5 height 5
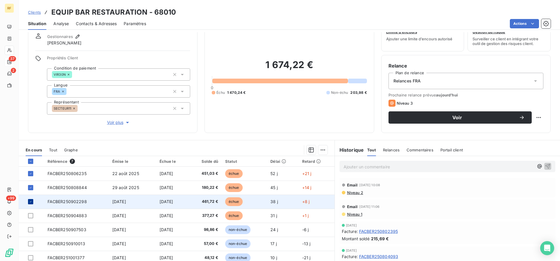
scroll to position [30, 0]
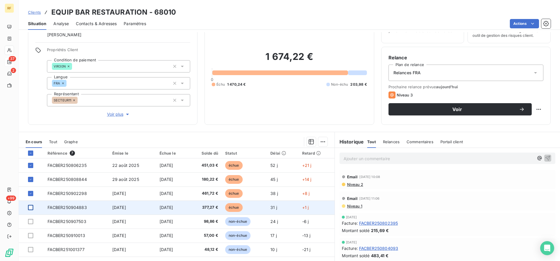
click at [31, 206] on div at bounding box center [30, 207] width 5 height 5
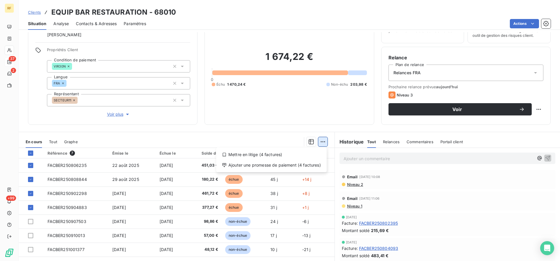
click at [325, 141] on html "RF 37 2 +99 Clients EQUIP BAR RESTAURATION - 68010 Situation Analyse Contacts &…" at bounding box center [280, 130] width 560 height 261
click at [324, 166] on div "Ajouter une promesse de paiement (4 factures)" at bounding box center [272, 164] width 106 height 9
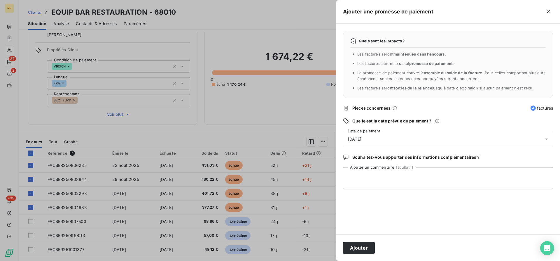
click at [544, 7] on button "button" at bounding box center [548, 11] width 9 height 9
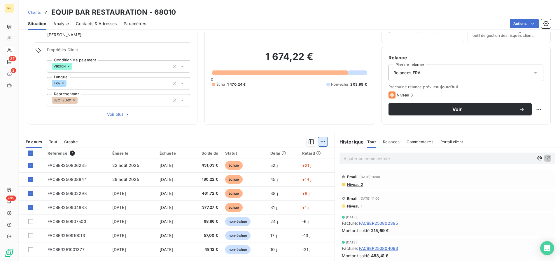
click at [324, 140] on html "RF 37 2 +99 Clients EQUIP BAR RESTAURATION - 68010 Situation Analyse Contacts &…" at bounding box center [280, 130] width 560 height 261
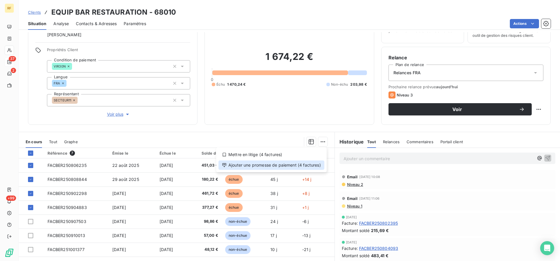
click at [313, 166] on div "Ajouter une promesse de paiement (4 factures)" at bounding box center [272, 164] width 106 height 9
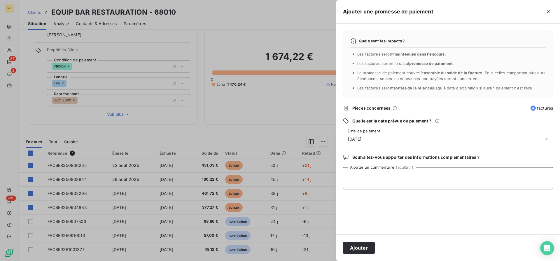
click at [377, 180] on textarea "Ajouter un commentaire (facultatif)" at bounding box center [448, 178] width 210 height 22
type textarea "payer cl"
click at [371, 249] on button "Ajouter" at bounding box center [359, 247] width 32 height 12
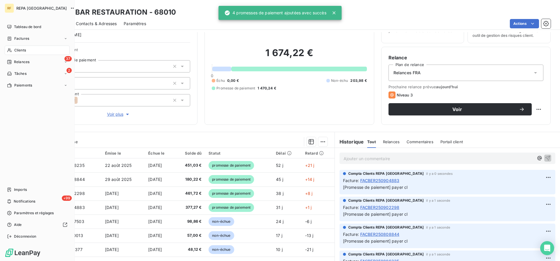
click at [17, 64] on div "37 Relances" at bounding box center [37, 61] width 65 height 9
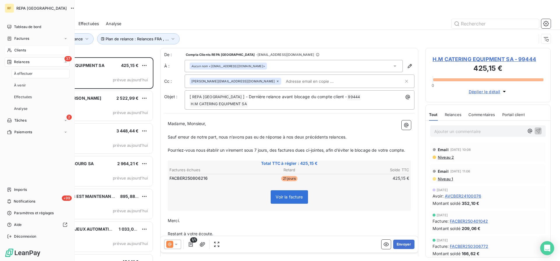
scroll to position [203, 125]
click at [18, 63] on span "Relances" at bounding box center [21, 61] width 15 height 5
click at [24, 62] on span "Relances" at bounding box center [21, 61] width 15 height 5
click at [29, 61] on span "Relances" at bounding box center [21, 61] width 15 height 5
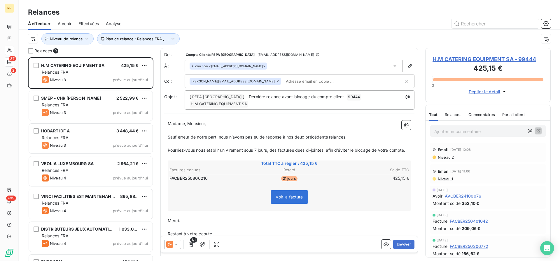
click at [378, 120] on p "Madame, Monsieur," at bounding box center [289, 123] width 243 height 7
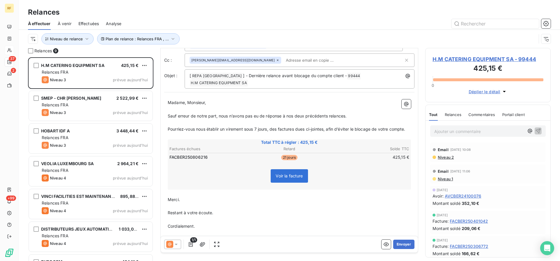
scroll to position [34, 0]
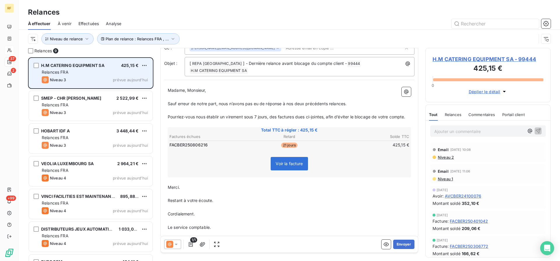
click at [75, 75] on div "H.M CATERING EQUIPMENT SA 425,15 € Relances FRA Niveau 3 prévue [DATE]" at bounding box center [91, 73] width 124 height 30
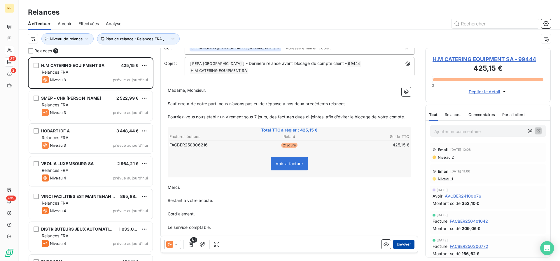
click at [404, 243] on button "Envoyer" at bounding box center [403, 243] width 21 height 9
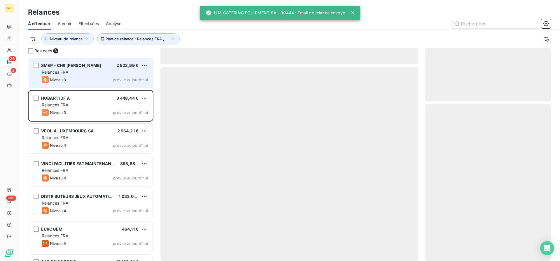
click at [77, 80] on div "Niveau 3 prévue aujourd’hui" at bounding box center [95, 79] width 106 height 7
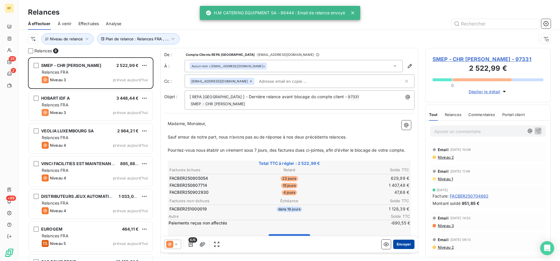
click at [406, 241] on button "Envoyer" at bounding box center [403, 243] width 21 height 9
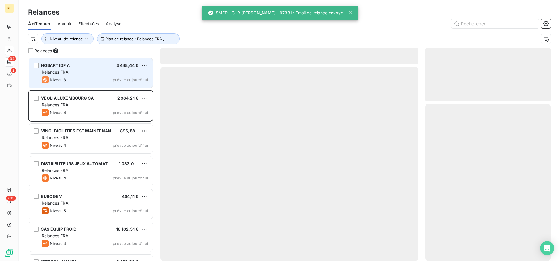
click at [77, 71] on div "Relances FRA" at bounding box center [95, 72] width 106 height 6
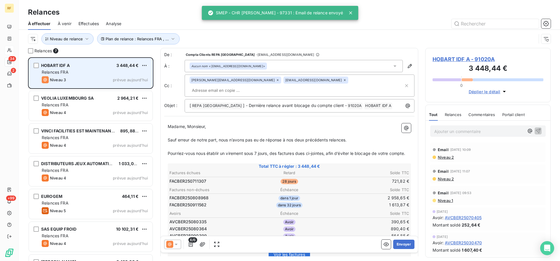
click at [90, 66] on div "HOBART IDF A 3 448,44 €" at bounding box center [95, 65] width 106 height 5
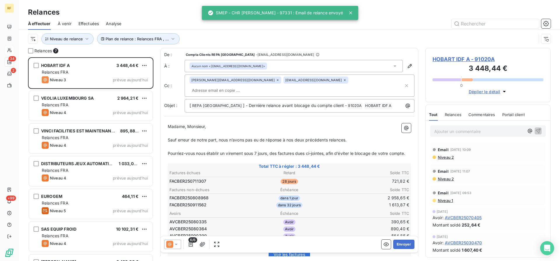
click at [178, 247] on icon at bounding box center [176, 244] width 6 height 6
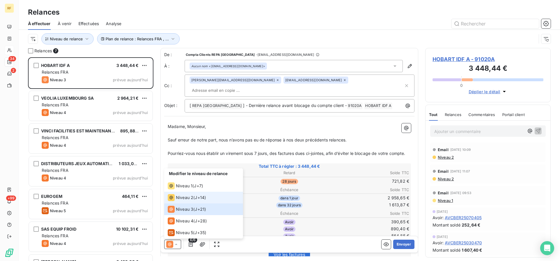
click at [206, 200] on span "J+14 )" at bounding box center [200, 197] width 11 height 6
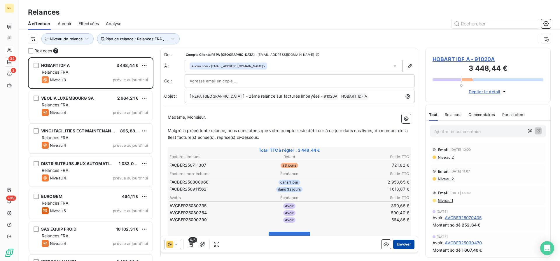
click at [405, 240] on button "Envoyer" at bounding box center [403, 243] width 21 height 9
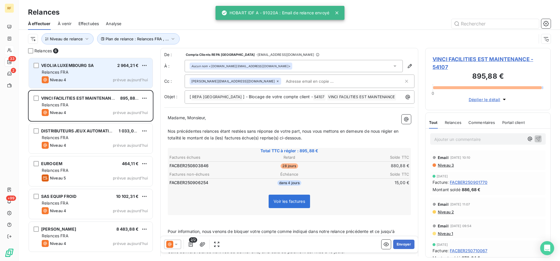
click at [81, 74] on div "Relances FRA" at bounding box center [95, 72] width 106 height 6
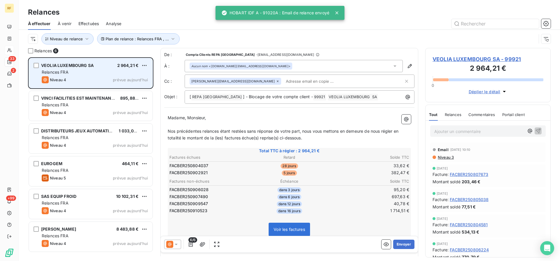
click at [81, 74] on div "Relances FRA" at bounding box center [95, 72] width 106 height 6
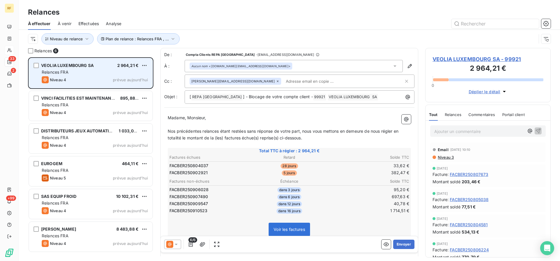
click at [84, 70] on div "Relances FRA" at bounding box center [95, 72] width 106 height 6
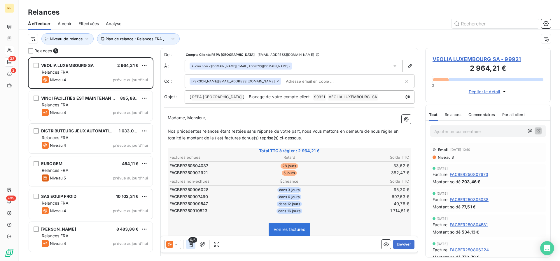
click at [189, 243] on icon "button" at bounding box center [191, 244] width 6 height 6
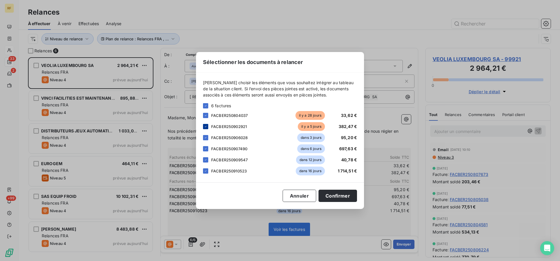
click at [206, 127] on icon at bounding box center [206, 127] width 4 height 4
click at [206, 137] on icon at bounding box center [206, 137] width 2 height 1
click at [345, 195] on button "Confirmer" at bounding box center [338, 195] width 39 height 12
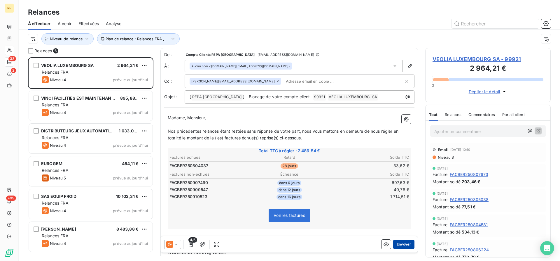
click at [404, 243] on button "Envoyer" at bounding box center [403, 243] width 21 height 9
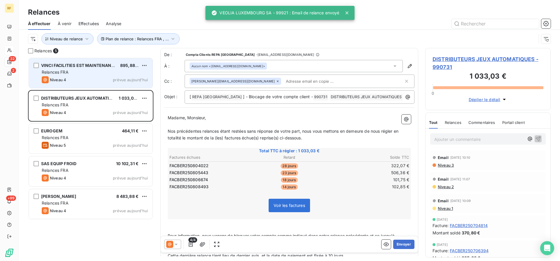
click at [96, 78] on div "Niveau 4 prévue aujourd’hui" at bounding box center [95, 79] width 106 height 7
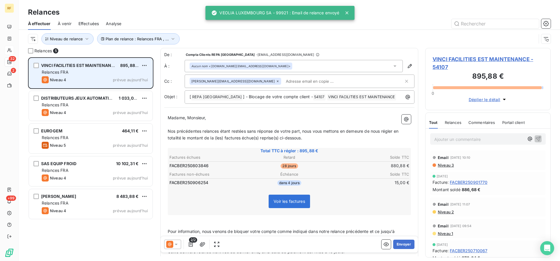
click at [96, 78] on div "Niveau 4 prévue aujourd’hui" at bounding box center [95, 79] width 106 height 7
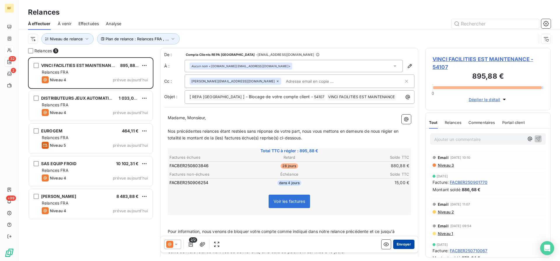
click at [409, 247] on button "Envoyer" at bounding box center [403, 243] width 21 height 9
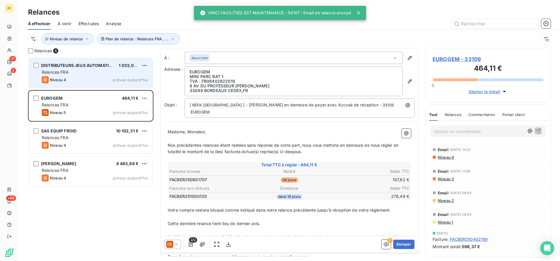
click at [103, 77] on div "Niveau 4 prévue aujourd’hui" at bounding box center [95, 79] width 106 height 7
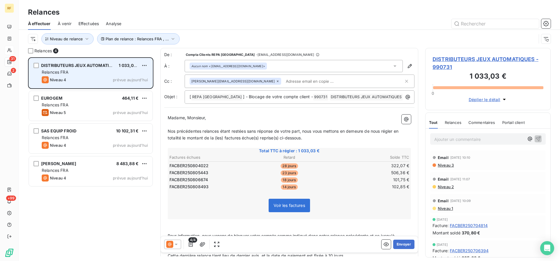
click at [87, 78] on div "Niveau 4 prévue aujourd’hui" at bounding box center [95, 79] width 106 height 7
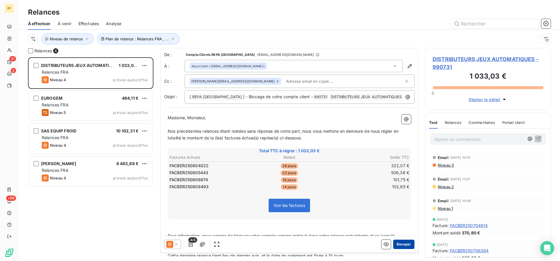
click at [404, 245] on button "Envoyer" at bounding box center [403, 243] width 21 height 9
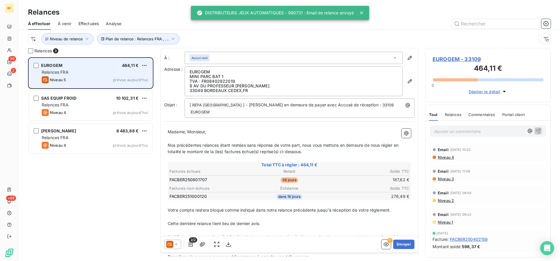
click at [74, 78] on div "Niveau 5 prévue aujourd’hui" at bounding box center [95, 79] width 106 height 7
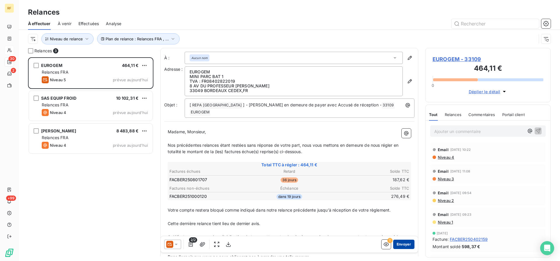
click at [408, 244] on button "Envoyer" at bounding box center [403, 243] width 21 height 9
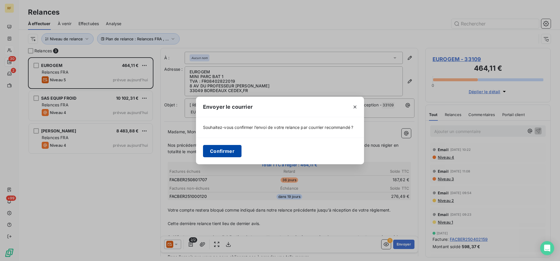
click at [222, 148] on button "Confirmer" at bounding box center [222, 151] width 39 height 12
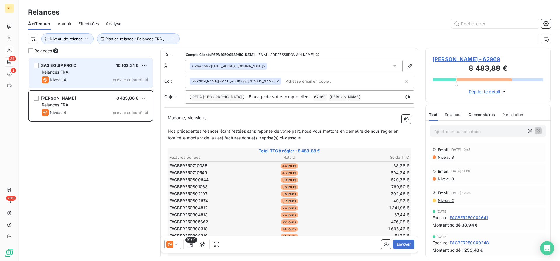
click at [69, 78] on div "Niveau 4 prévue aujourd’hui" at bounding box center [95, 79] width 106 height 7
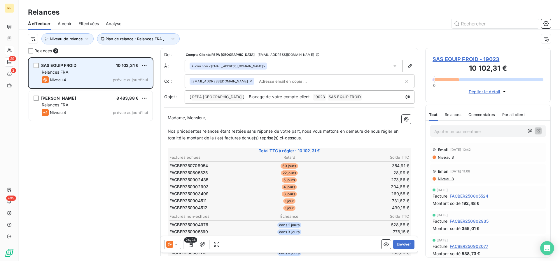
click at [88, 79] on div "Niveau 4 prévue aujourd’hui" at bounding box center [95, 79] width 106 height 7
click at [64, 67] on span "SAS EQUIP FROID" at bounding box center [58, 65] width 35 height 5
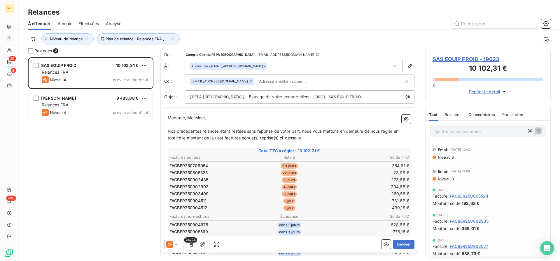
click at [447, 157] on span "Niveau 3" at bounding box center [445, 157] width 17 height 5
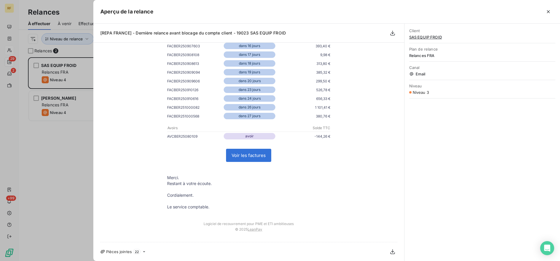
scroll to position [84, 0]
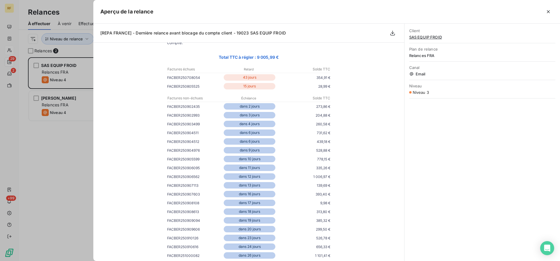
click at [549, 11] on icon "button" at bounding box center [548, 11] width 3 height 3
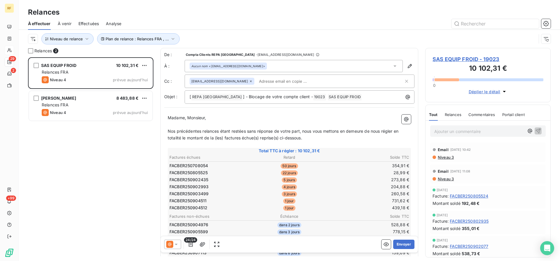
click at [490, 115] on span "Commentaires" at bounding box center [482, 114] width 27 height 5
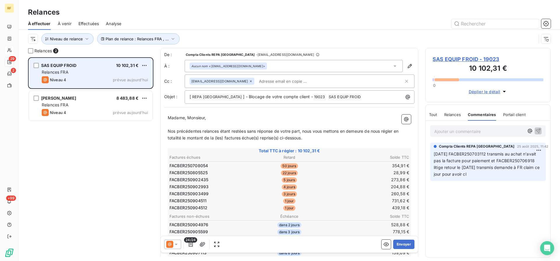
click at [113, 78] on div "Niveau 4 prévue aujourd’hui" at bounding box center [95, 79] width 106 height 7
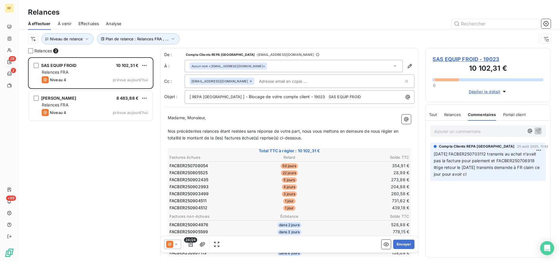
click at [436, 113] on span "Tout" at bounding box center [433, 114] width 8 height 5
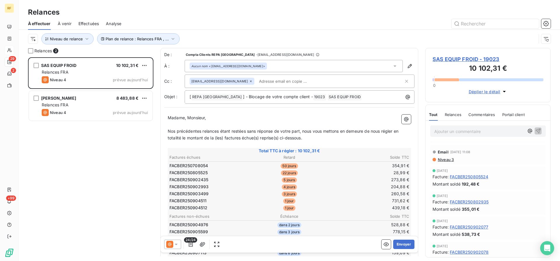
scroll to position [0, 0]
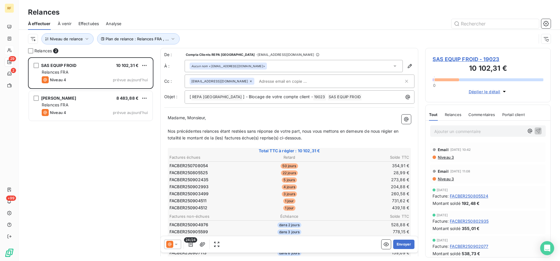
click at [445, 158] on span "Niveau 3" at bounding box center [445, 157] width 17 height 5
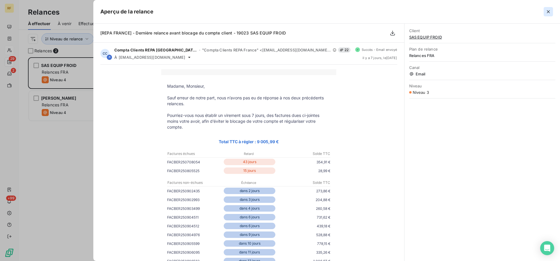
click at [547, 11] on icon "button" at bounding box center [549, 12] width 6 height 6
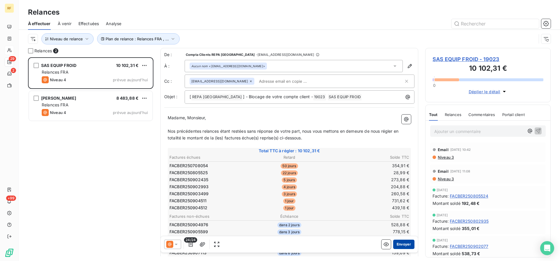
click at [409, 246] on button "Envoyer" at bounding box center [403, 243] width 21 height 9
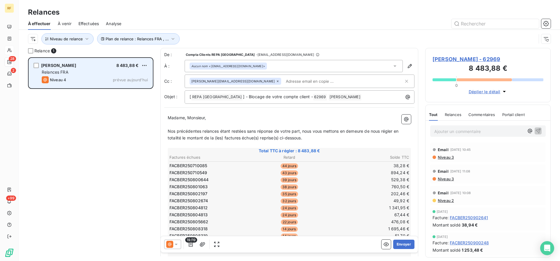
click at [115, 83] on div "[PERSON_NAME] 8 483,88 € Relances FRA Niveau 4 prévue [DATE]" at bounding box center [91, 73] width 124 height 30
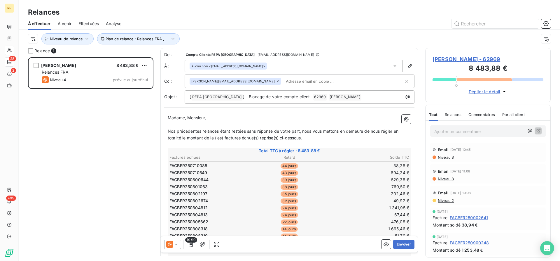
click at [339, 182] on td "529,38 €" at bounding box center [370, 179] width 80 height 6
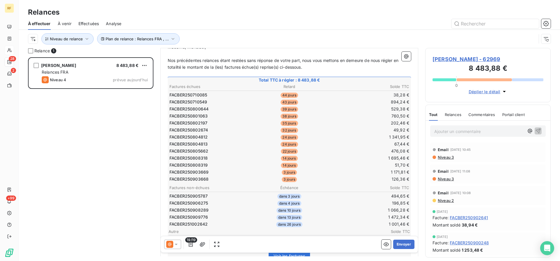
scroll to position [30, 0]
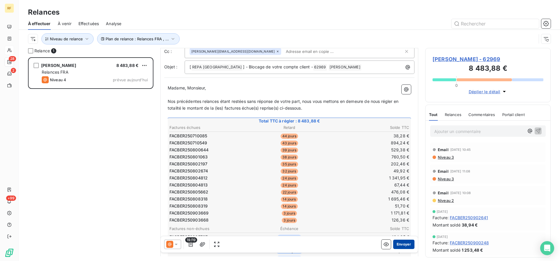
click at [404, 244] on button "Envoyer" at bounding box center [403, 243] width 21 height 9
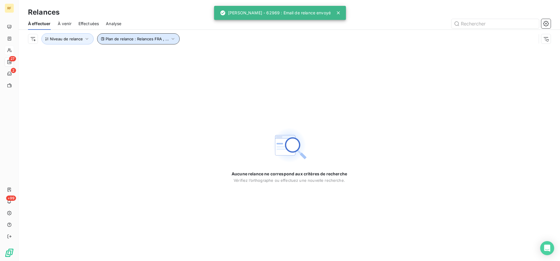
click at [161, 40] on span "Plan de relance : Relances FRA , ..." at bounding box center [137, 38] width 63 height 5
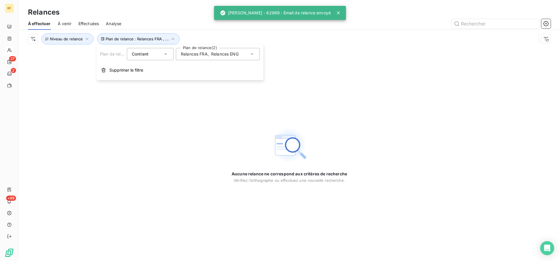
click at [210, 52] on div "Relances FRA , Relances ENG" at bounding box center [210, 54] width 58 height 6
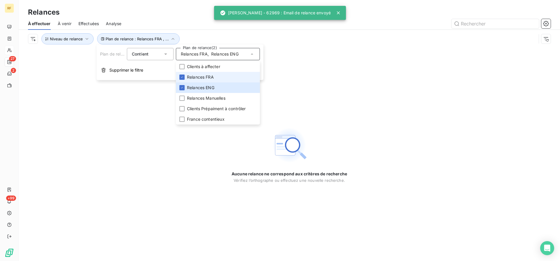
click at [197, 78] on span "Relances FRA" at bounding box center [200, 77] width 27 height 6
click at [195, 88] on span "Relances ENG" at bounding box center [200, 88] width 27 height 6
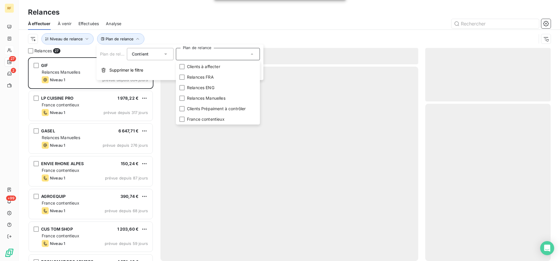
scroll to position [203, 125]
click at [187, 13] on div "Relances" at bounding box center [289, 12] width 541 height 11
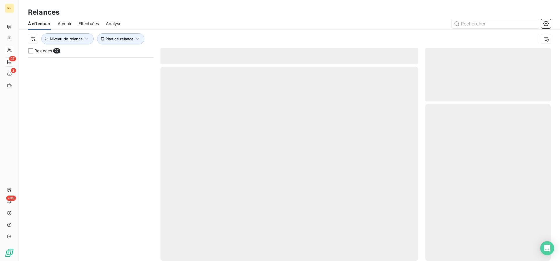
scroll to position [352, 0]
